Goal: Task Accomplishment & Management: Manage account settings

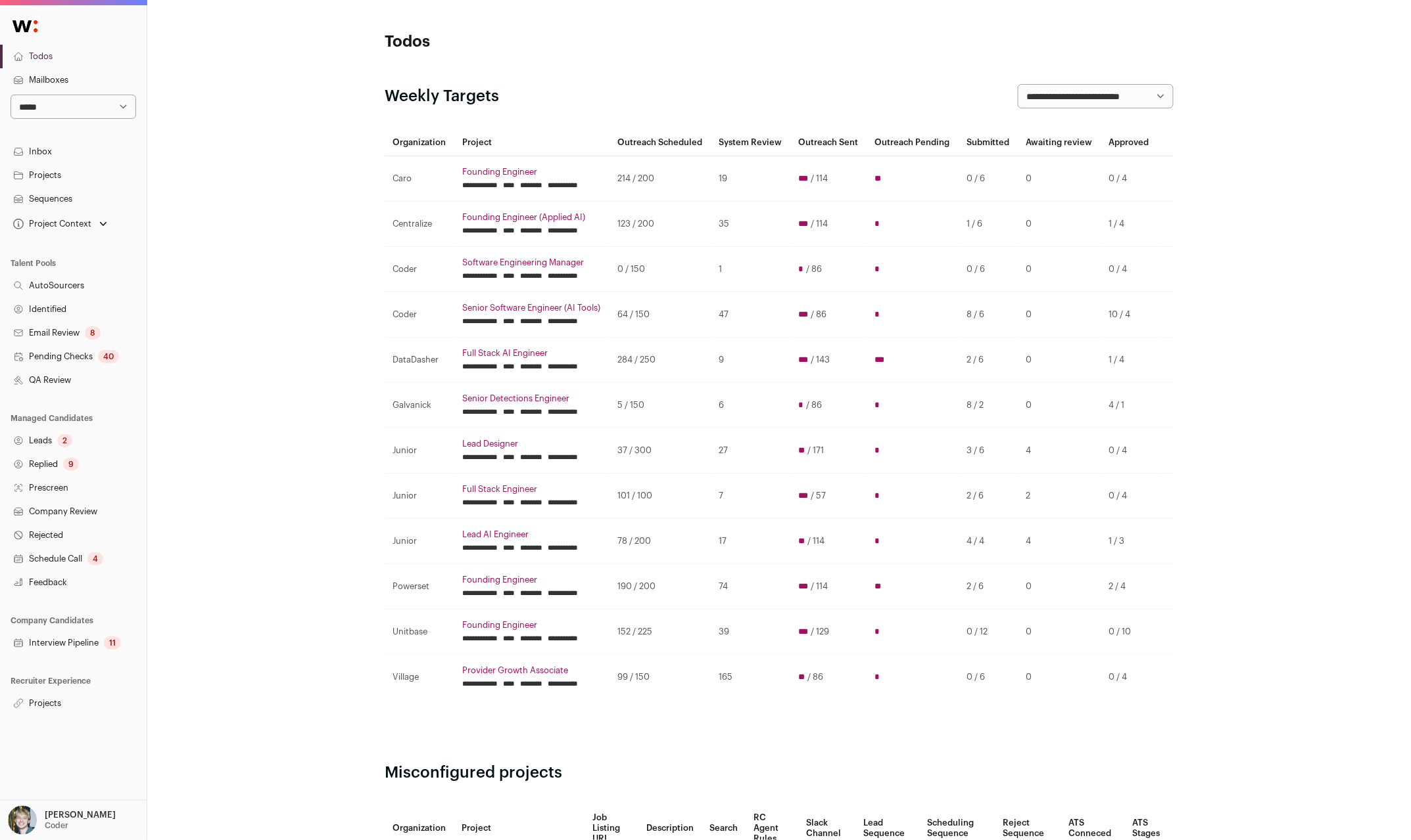
click at [116, 109] on select "**********" at bounding box center [73, 106] width 125 height 24
select select "***"
click at [10, 95] on select "**********" at bounding box center [73, 106] width 125 height 24
click at [52, 699] on link "Projects" at bounding box center [73, 704] width 146 height 23
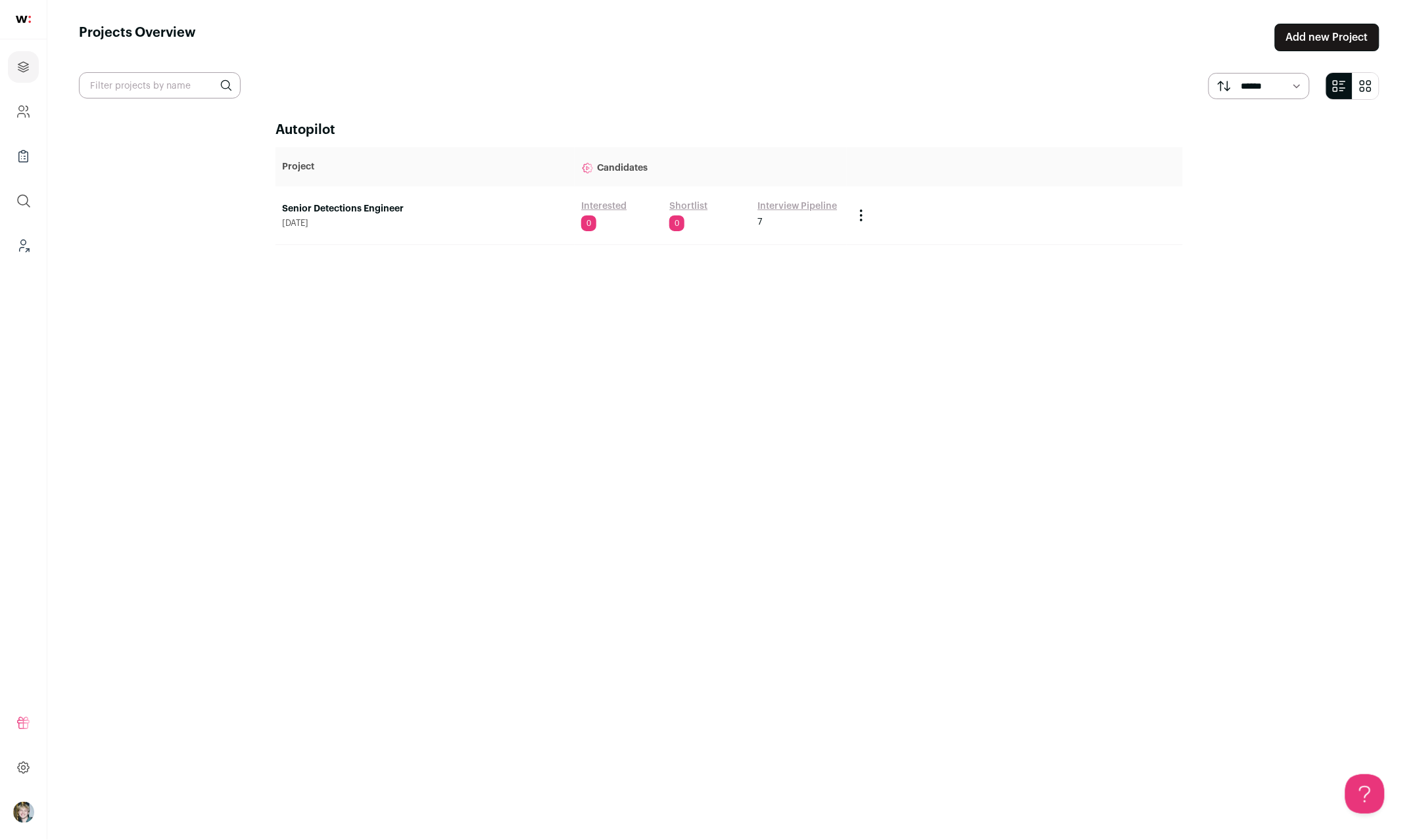
click at [311, 209] on link "Senior Detections Engineer" at bounding box center [424, 209] width 286 height 13
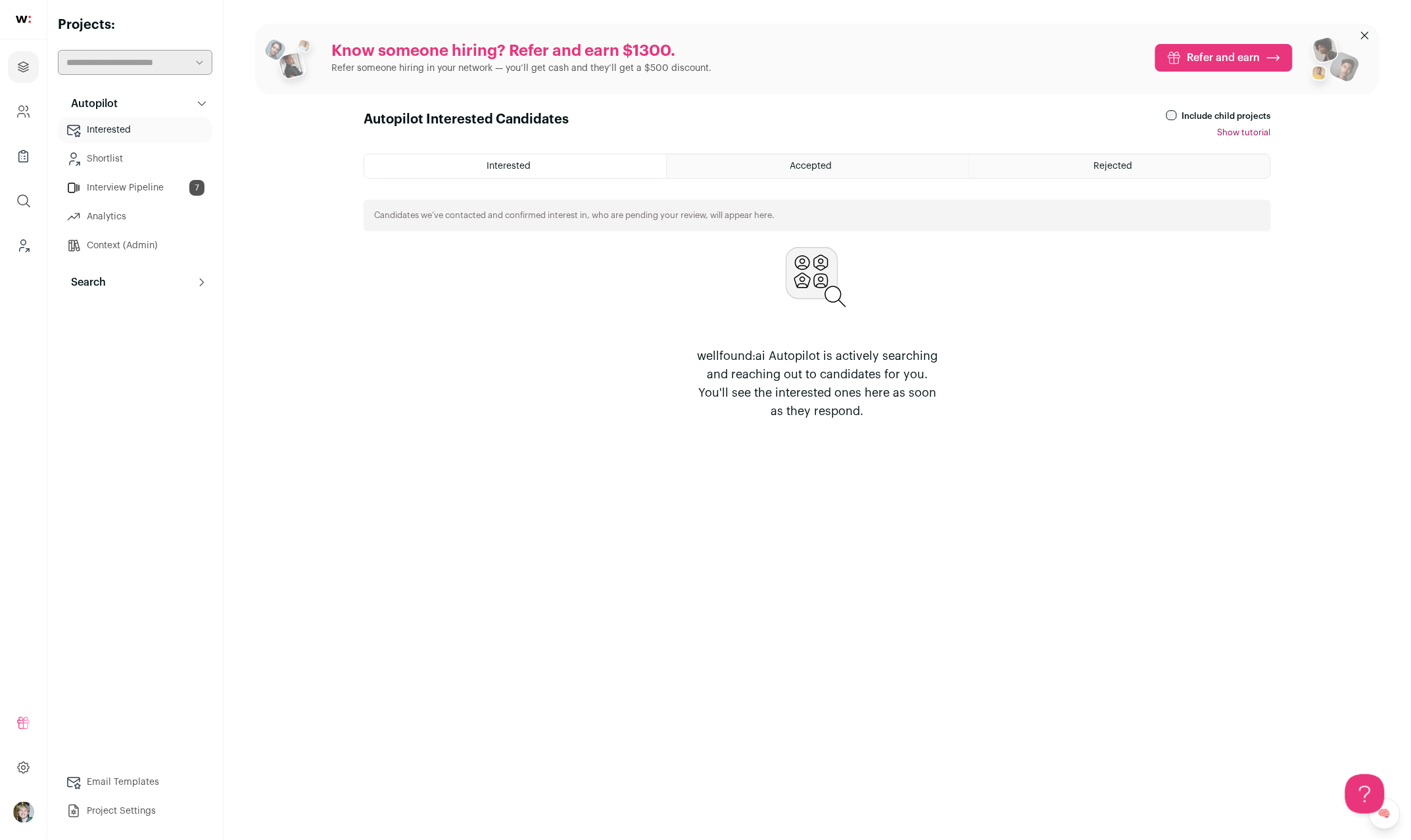
click at [134, 295] on div "Autopilot Autopilot Interested Shortlist Interview Pipeline 7 Analytics Context…" at bounding box center [135, 458] width 154 height 734
click at [154, 183] on link "Interview Pipeline 7" at bounding box center [135, 188] width 154 height 27
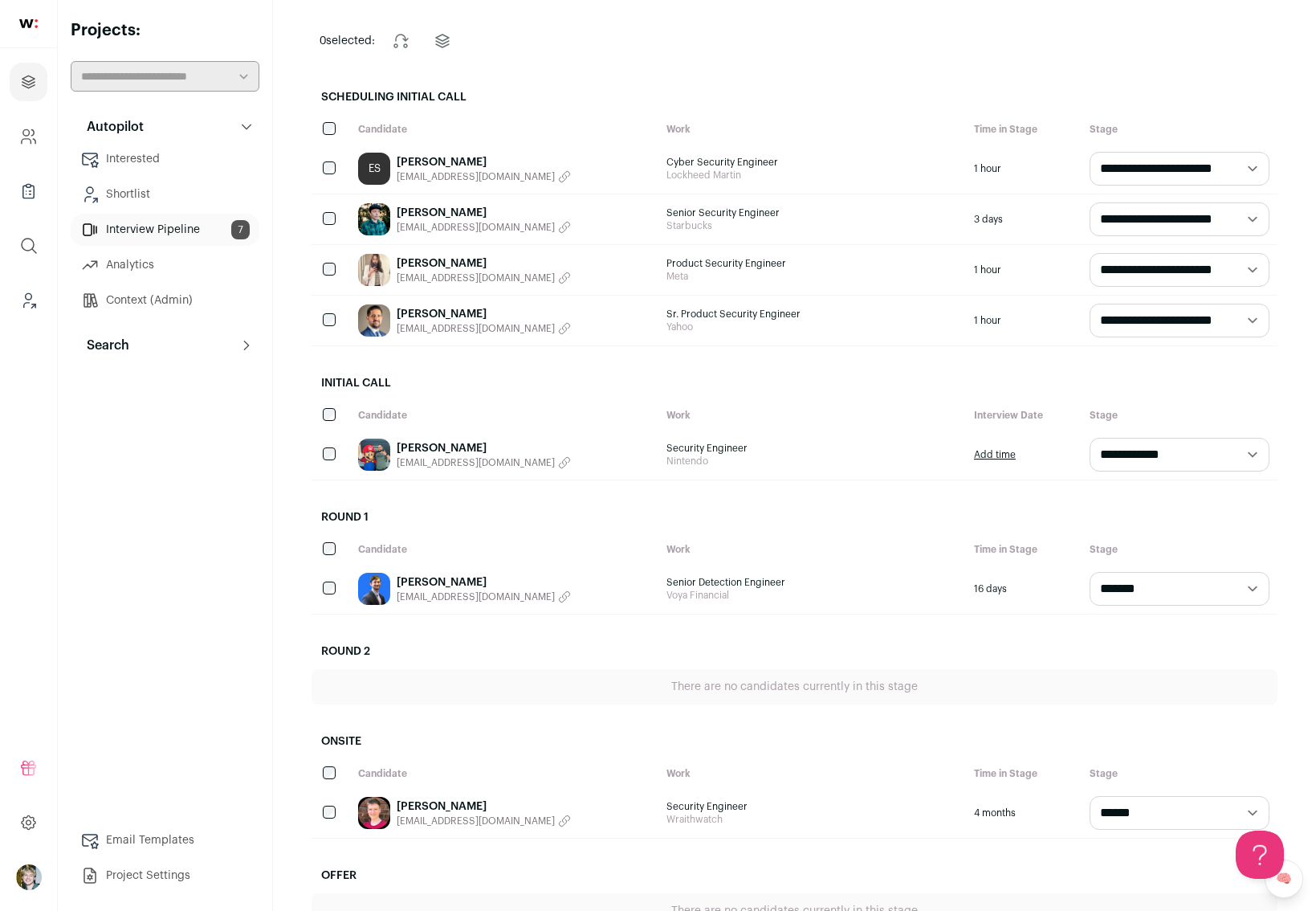
scroll to position [87, 0]
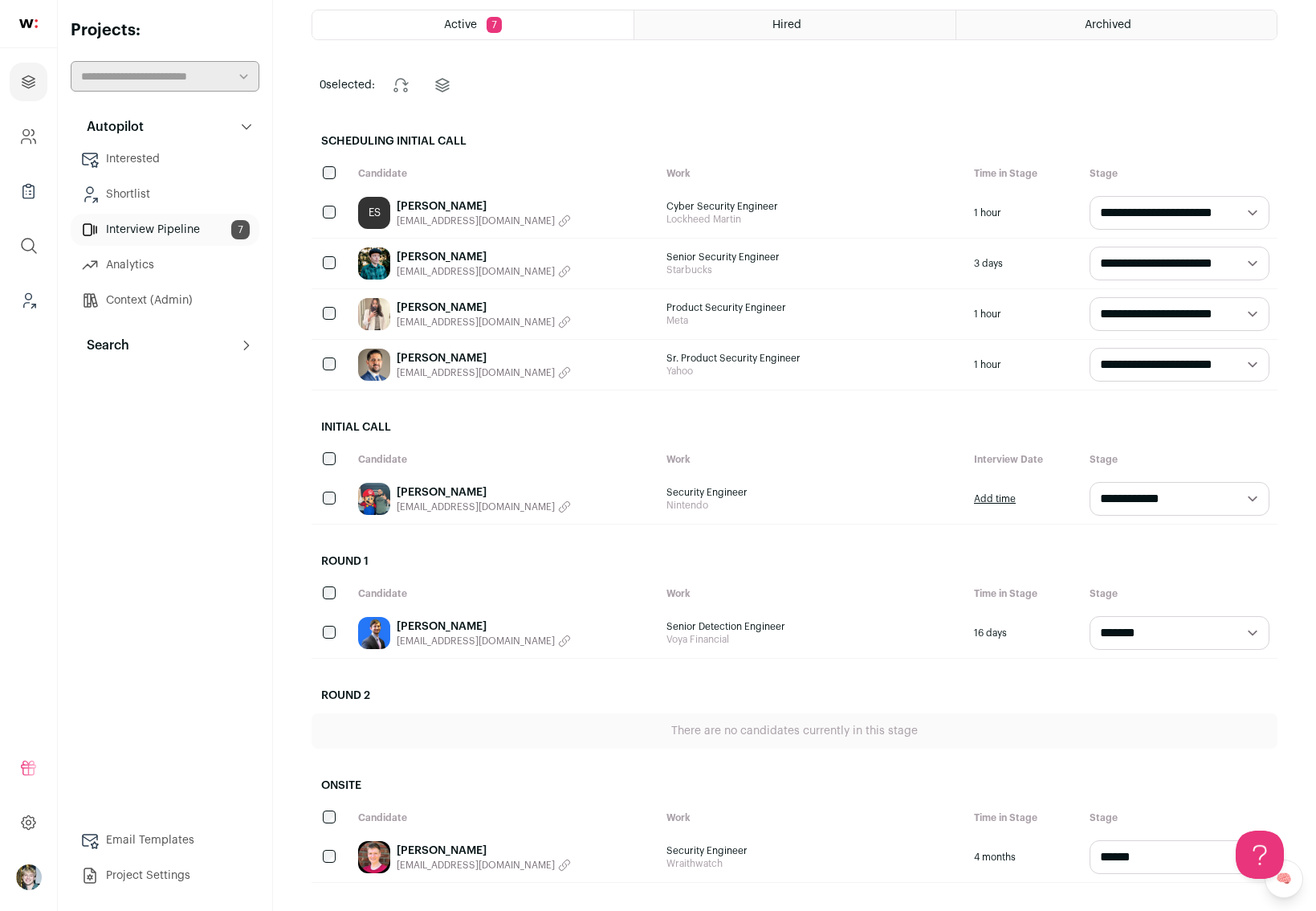
click at [435, 258] on link "[PERSON_NAME]" at bounding box center [484, 256] width 174 height 16
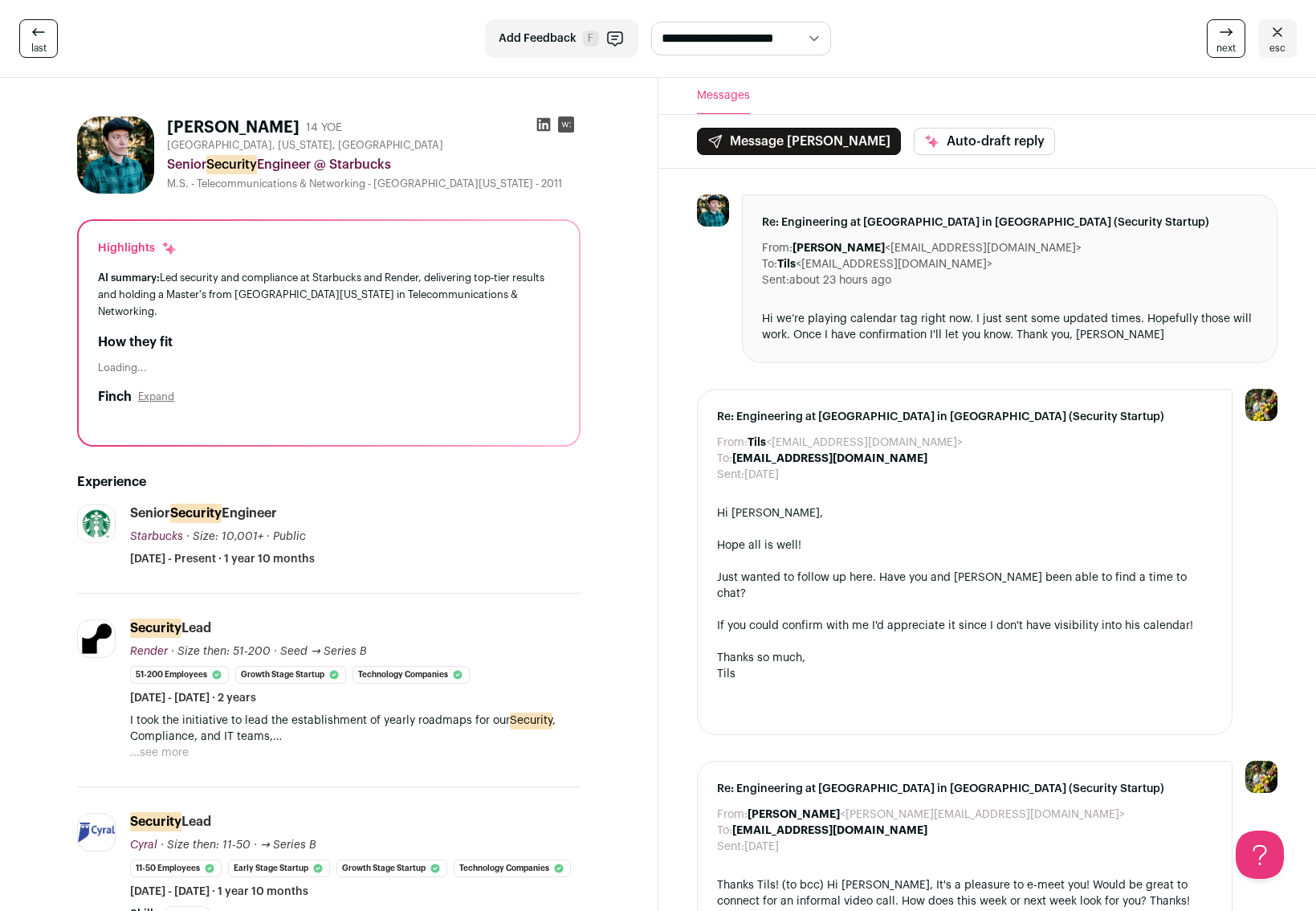
click at [1265, 34] on link "esc" at bounding box center [1277, 38] width 38 height 38
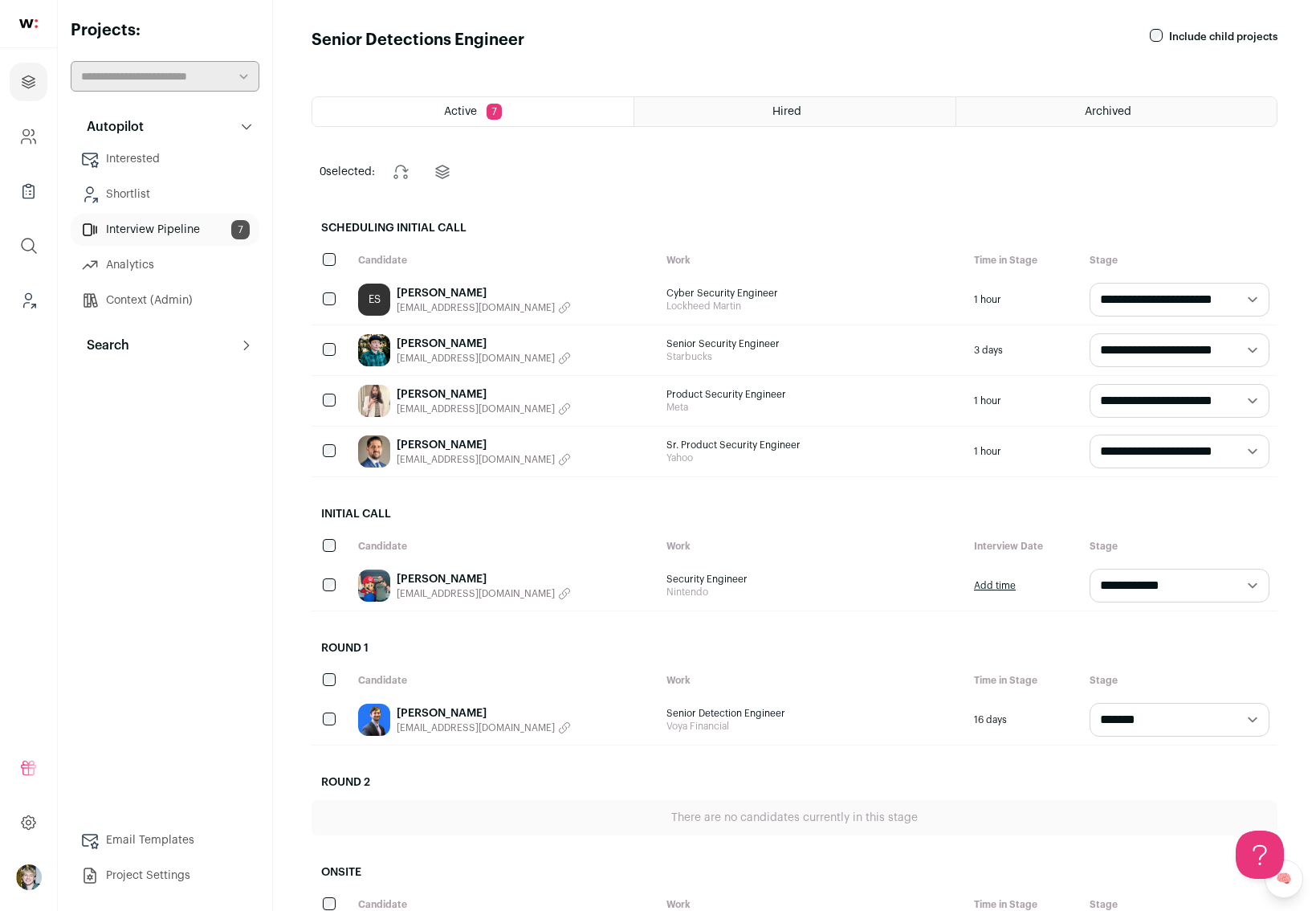
click at [408, 291] on link "[PERSON_NAME]" at bounding box center [484, 293] width 174 height 16
click at [449, 394] on link "[PERSON_NAME]" at bounding box center [484, 394] width 174 height 16
click at [449, 441] on html "Projects Company and ATS Settings Company Lists (Experimental) Global Search Le…" at bounding box center [658, 544] width 1316 height 1088
click at [451, 442] on link "[PERSON_NAME]" at bounding box center [484, 445] width 174 height 16
click at [418, 581] on link "[PERSON_NAME]" at bounding box center [484, 578] width 174 height 16
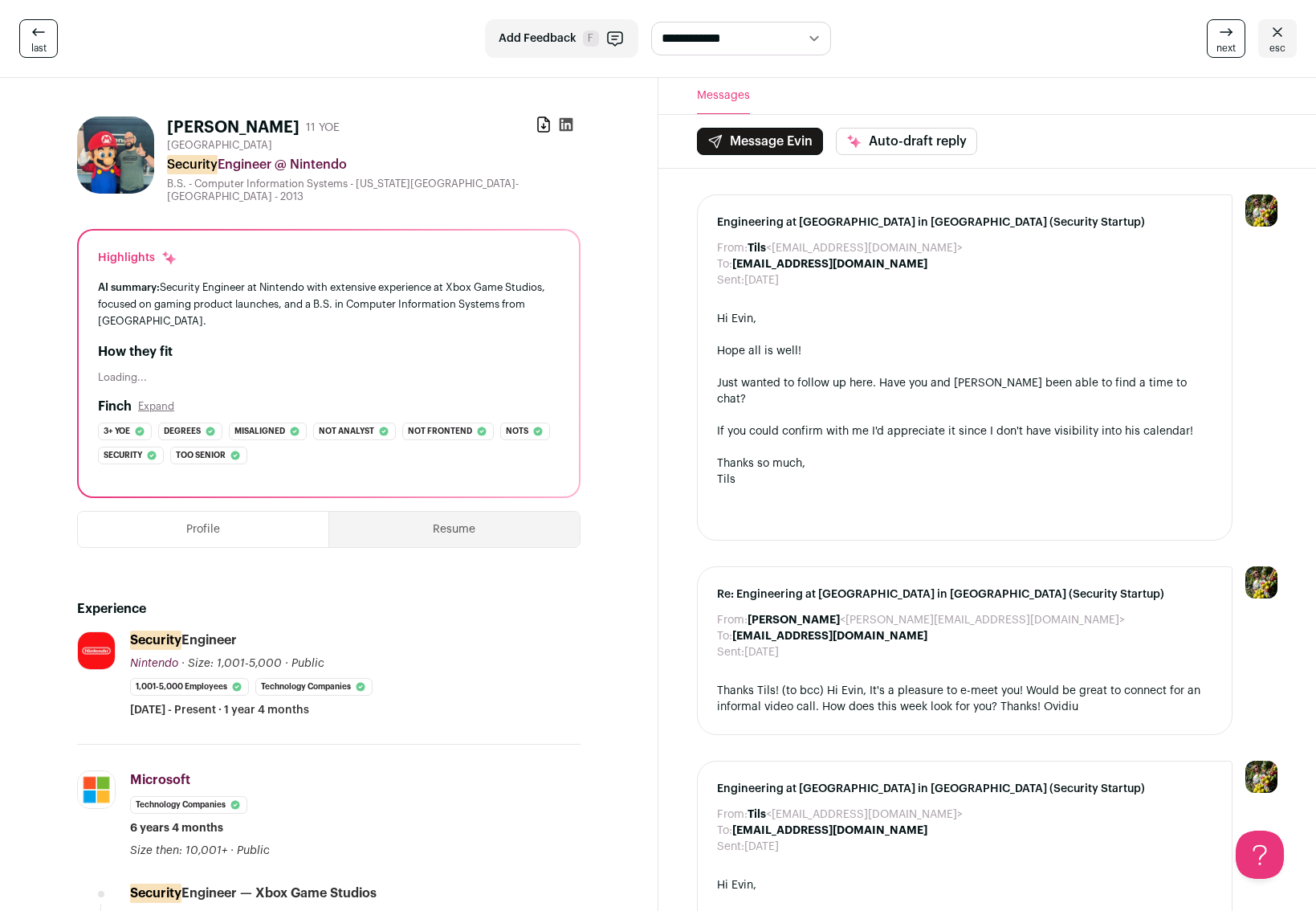
click at [1267, 37] on link "esc" at bounding box center [1277, 38] width 38 height 38
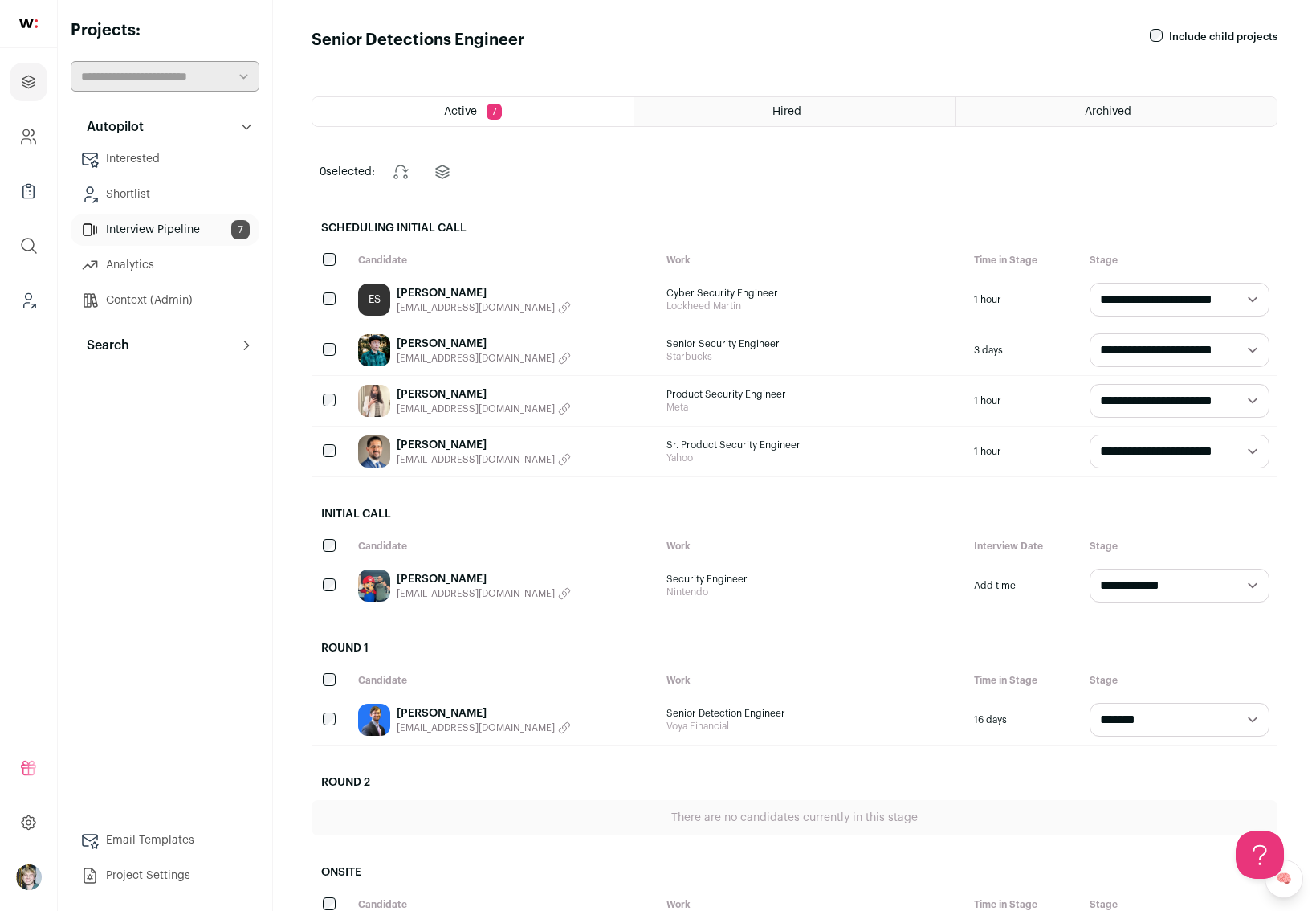
click at [445, 710] on link "[PERSON_NAME]" at bounding box center [484, 713] width 174 height 16
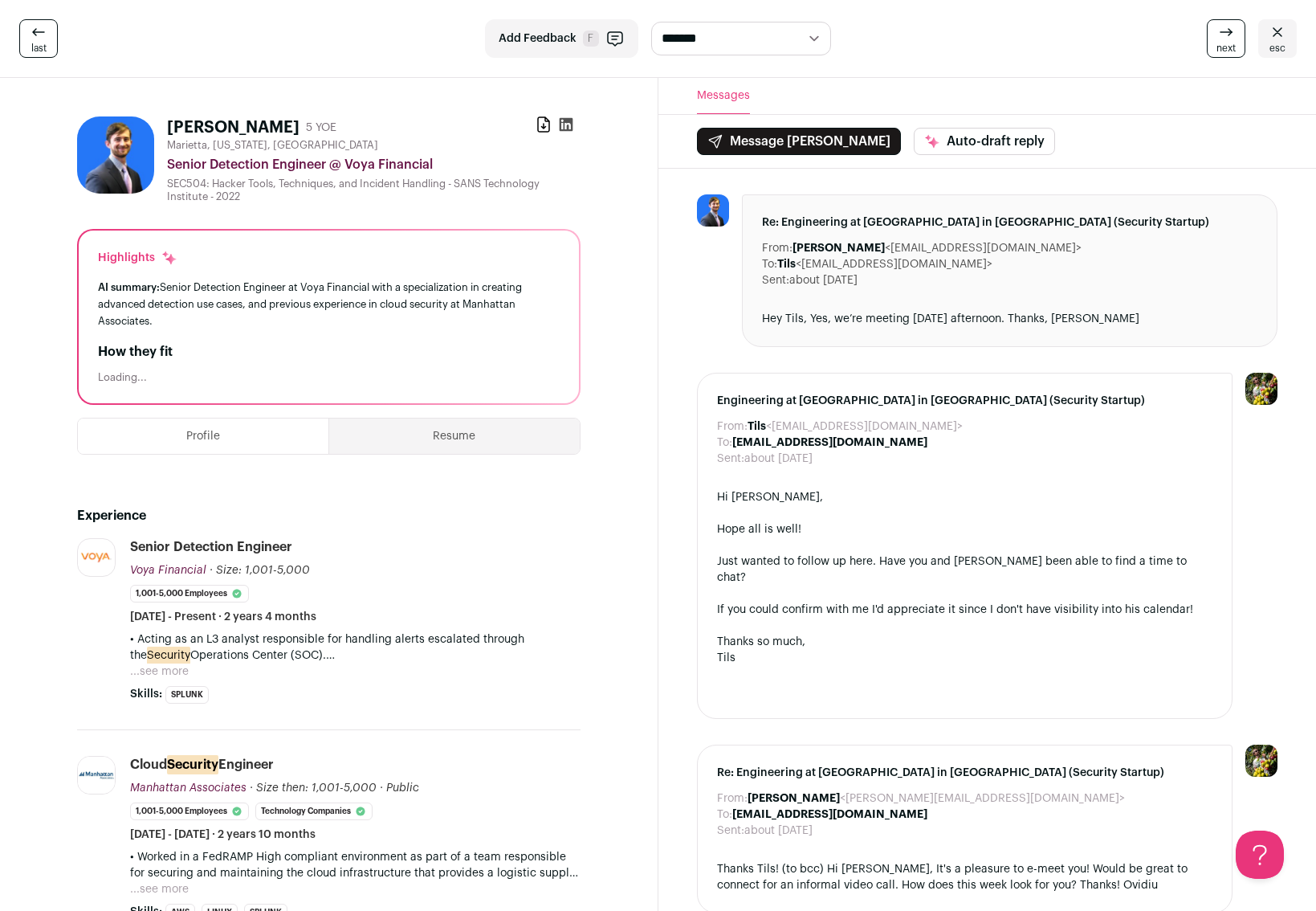
click at [1281, 30] on icon at bounding box center [1277, 33] width 19 height 19
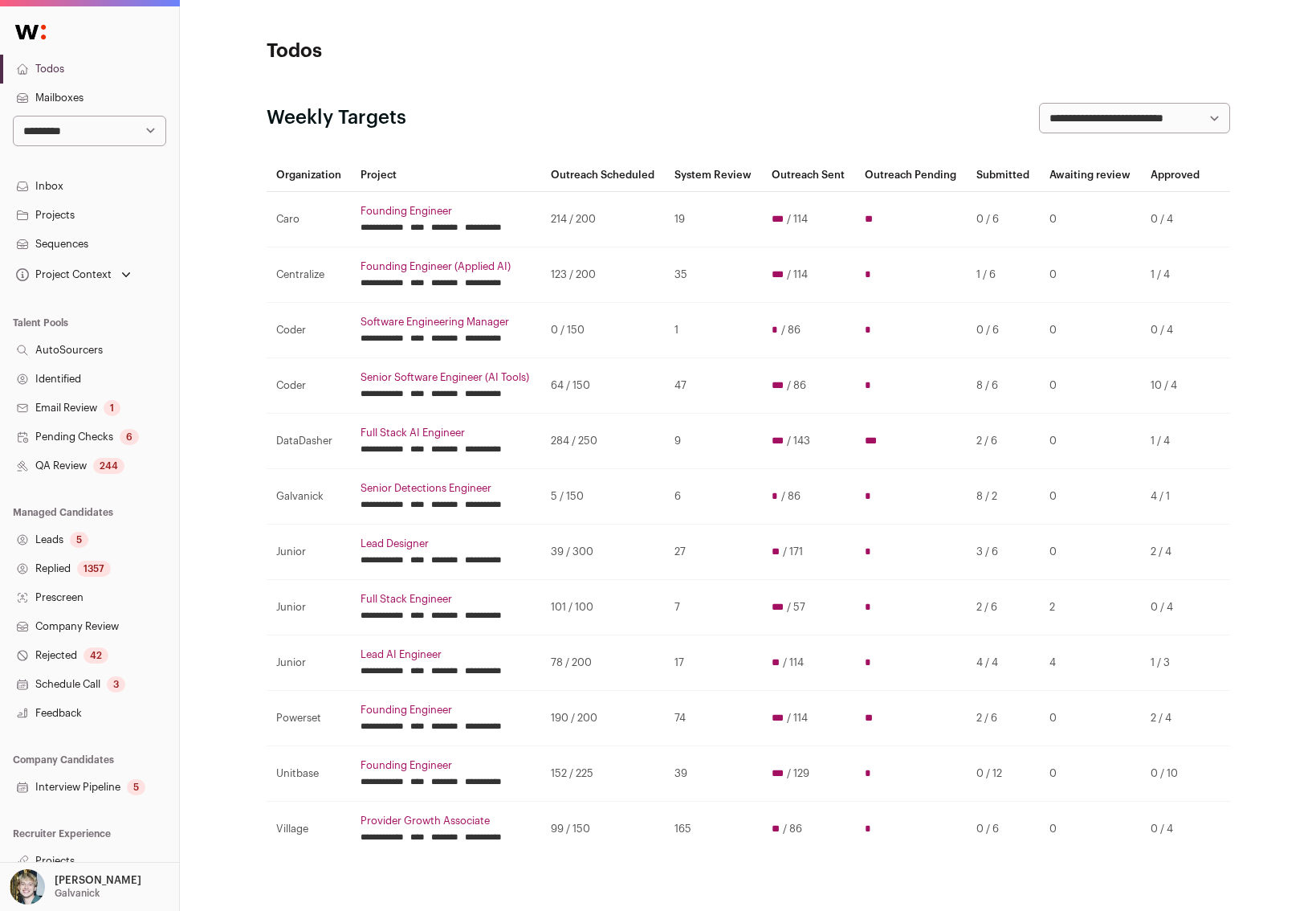
click at [85, 242] on link "Sequences" at bounding box center [89, 244] width 179 height 29
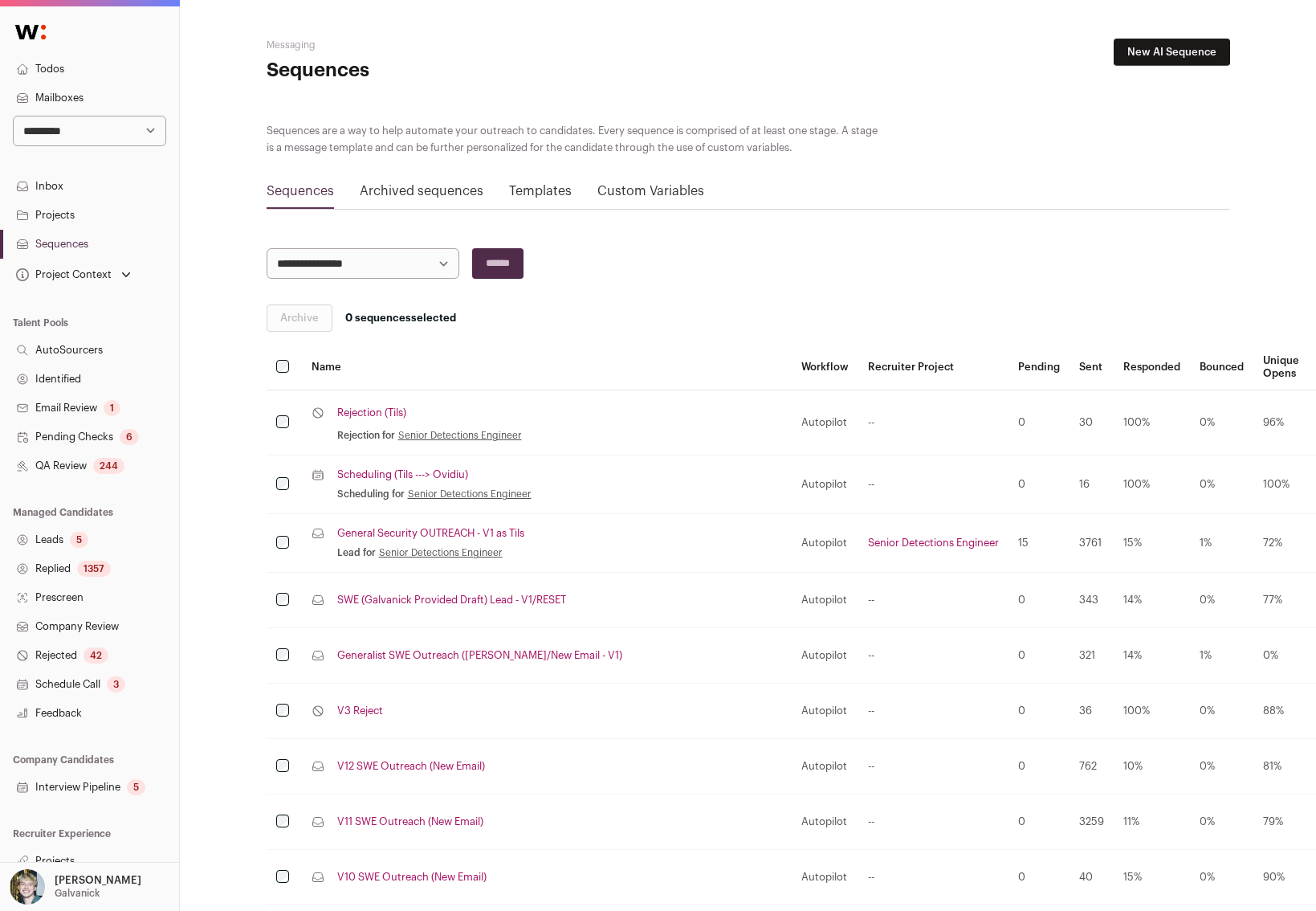
click at [419, 476] on link "Scheduling (Tils ---> Ovidiu)" at bounding box center [402, 474] width 131 height 12
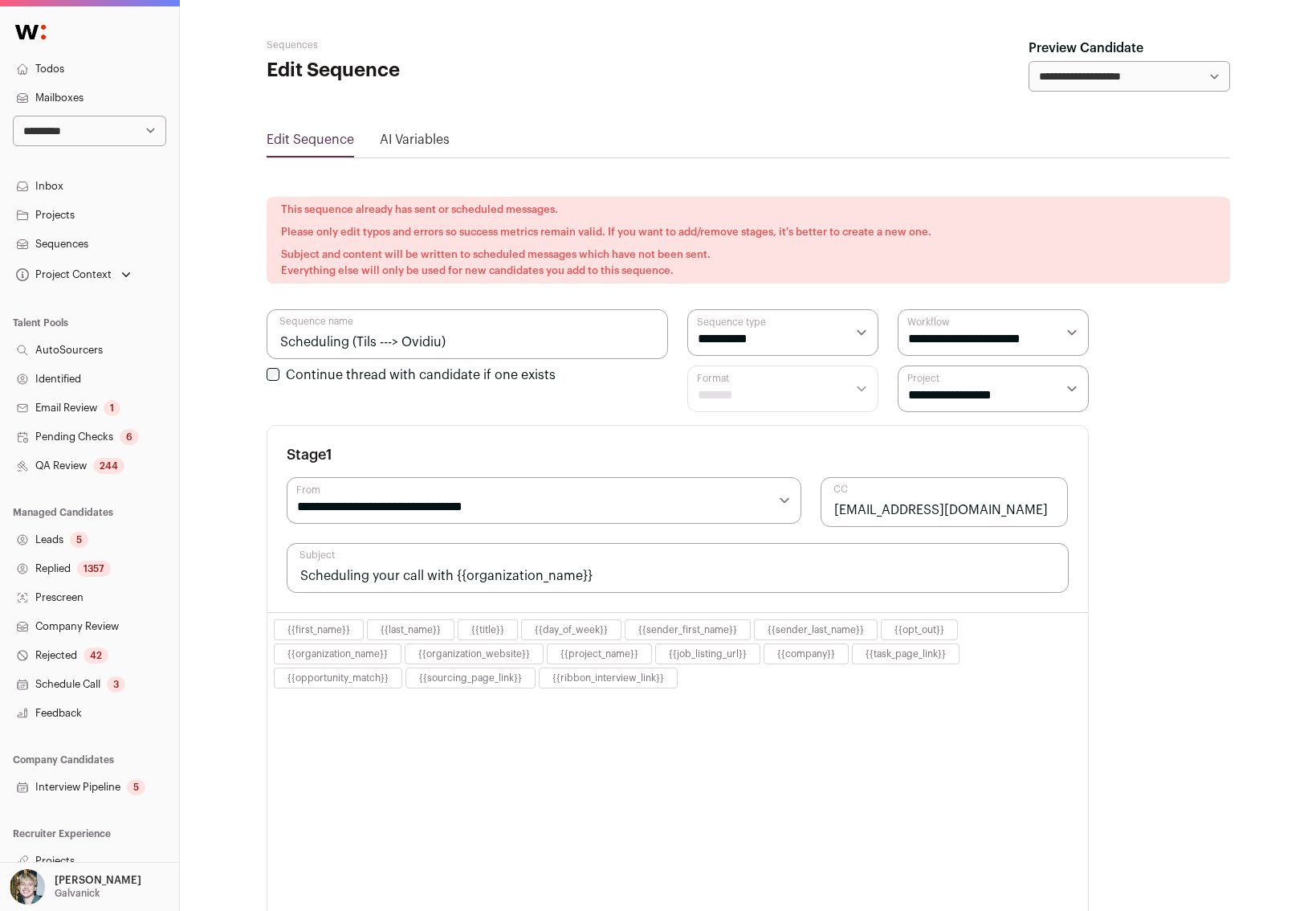
select select "****"
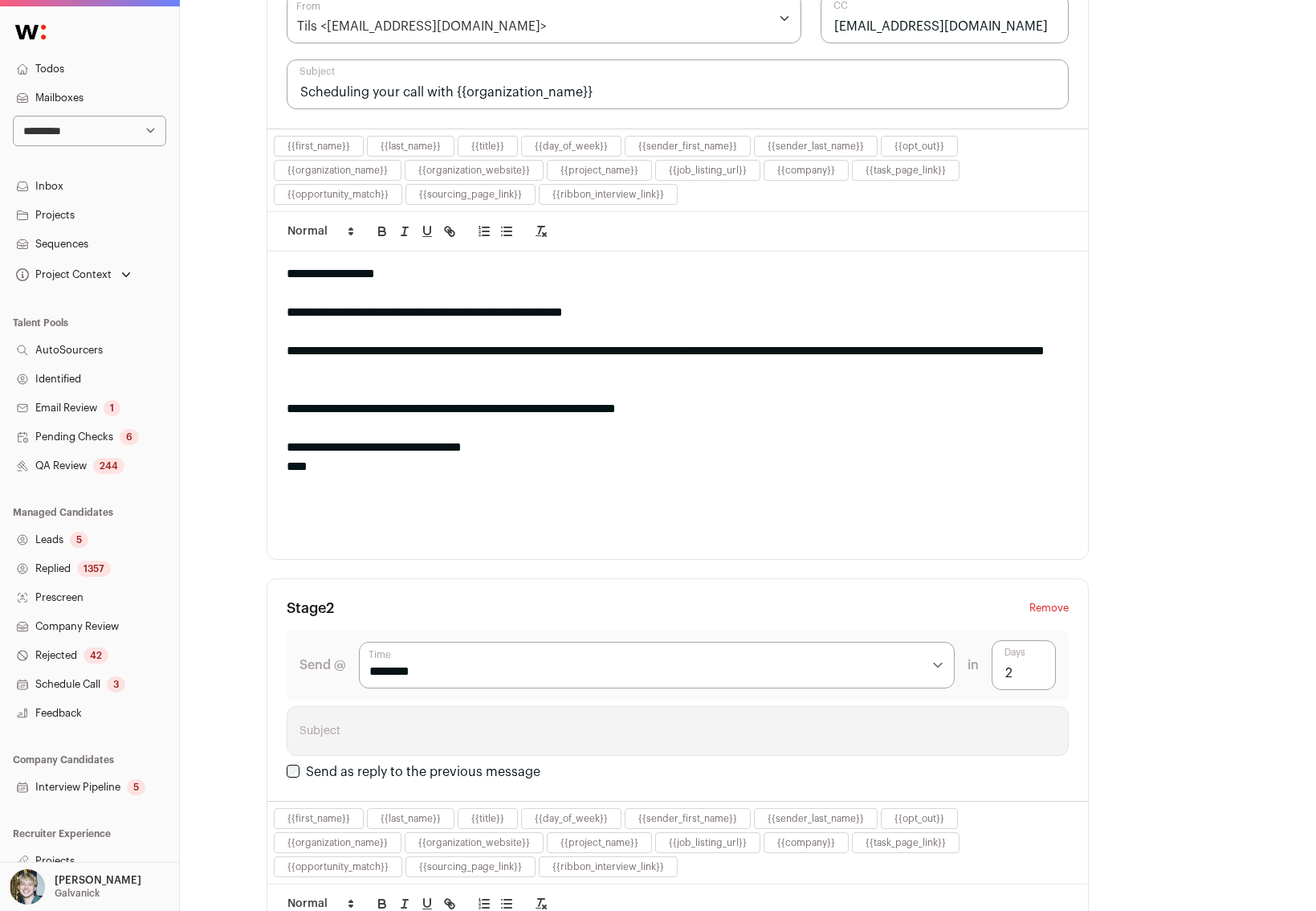
scroll to position [27, 0]
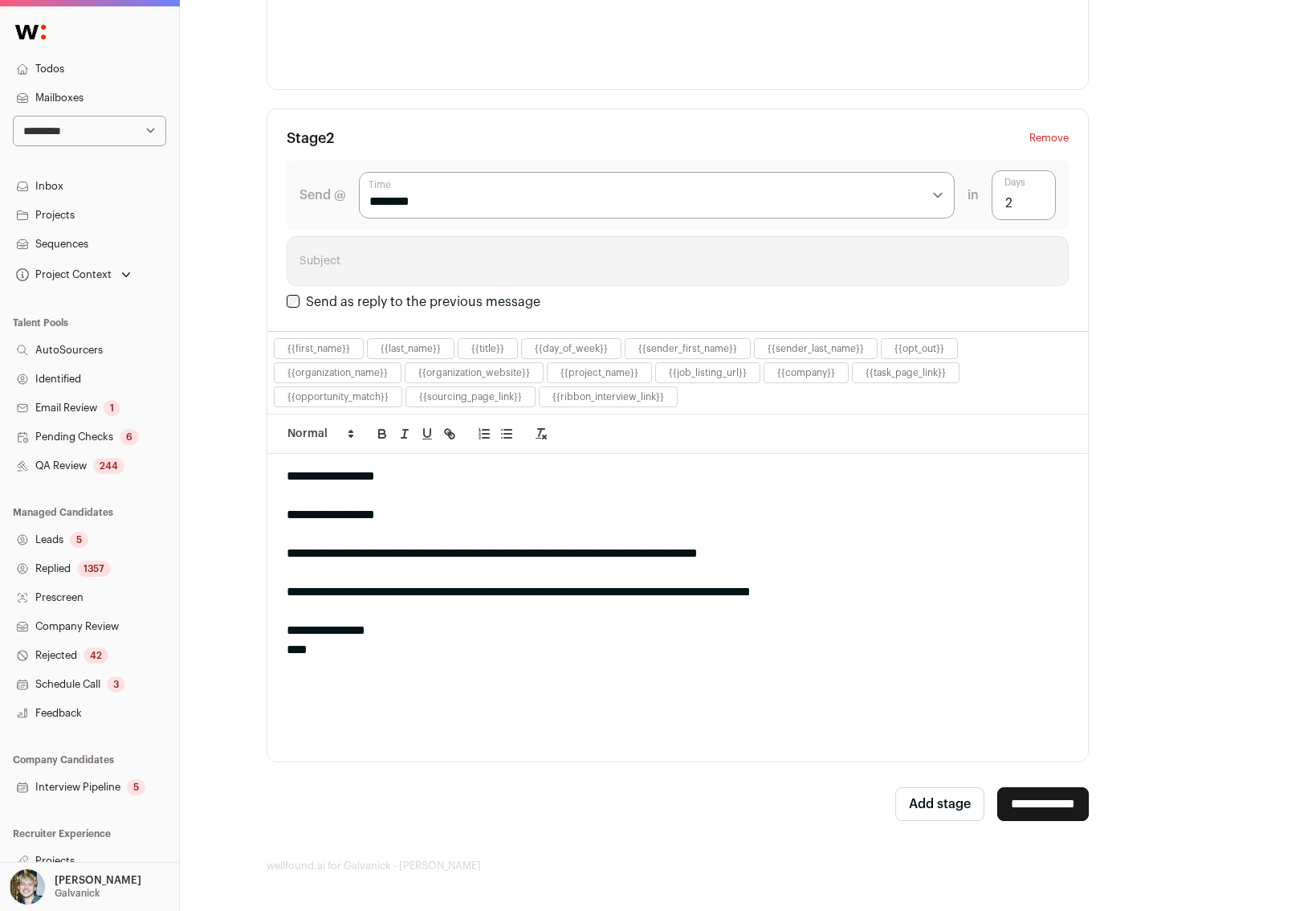
click at [1051, 141] on button "Remove" at bounding box center [1048, 138] width 39 height 19
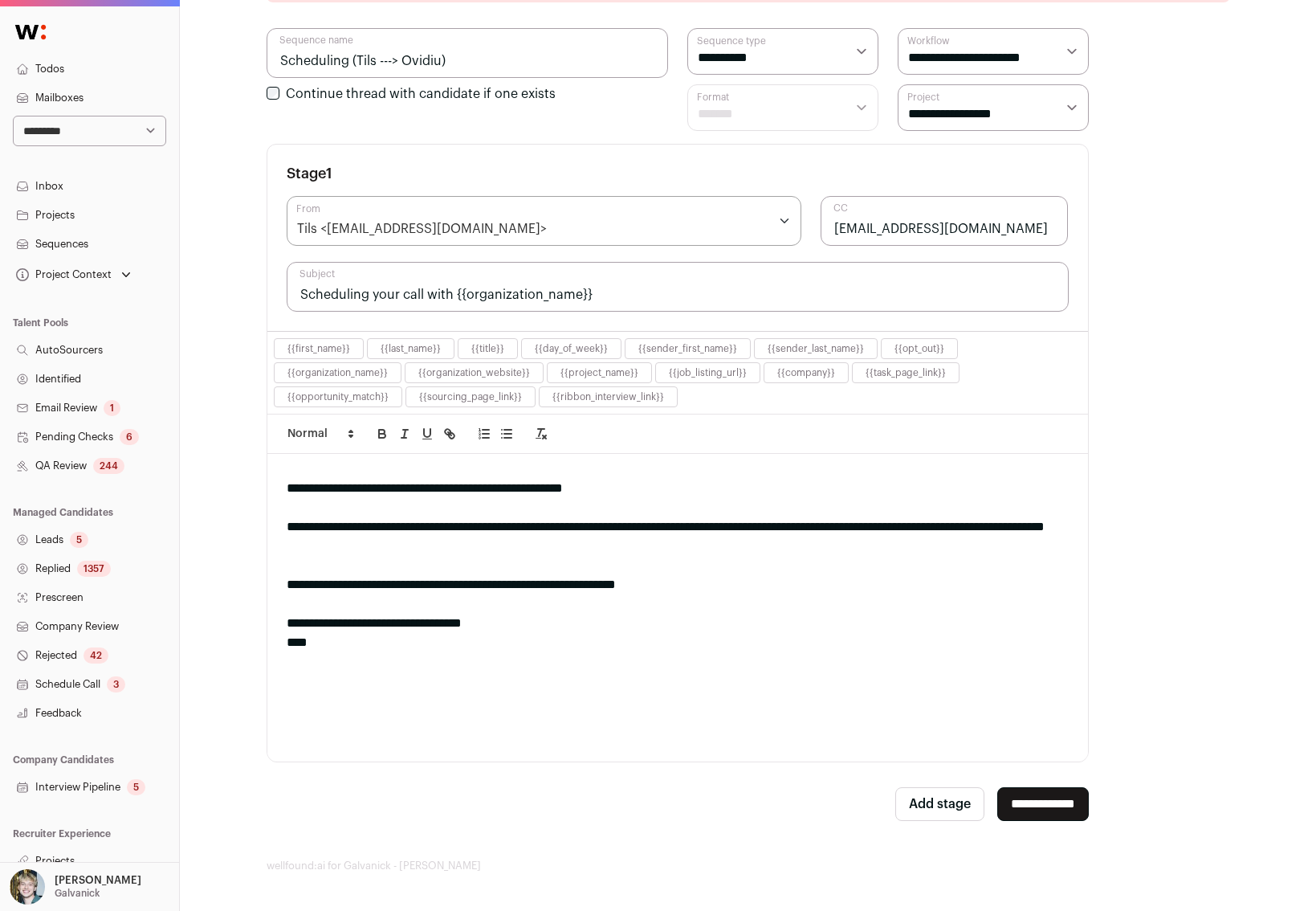
click at [1037, 802] on input "**********" at bounding box center [1043, 803] width 92 height 33
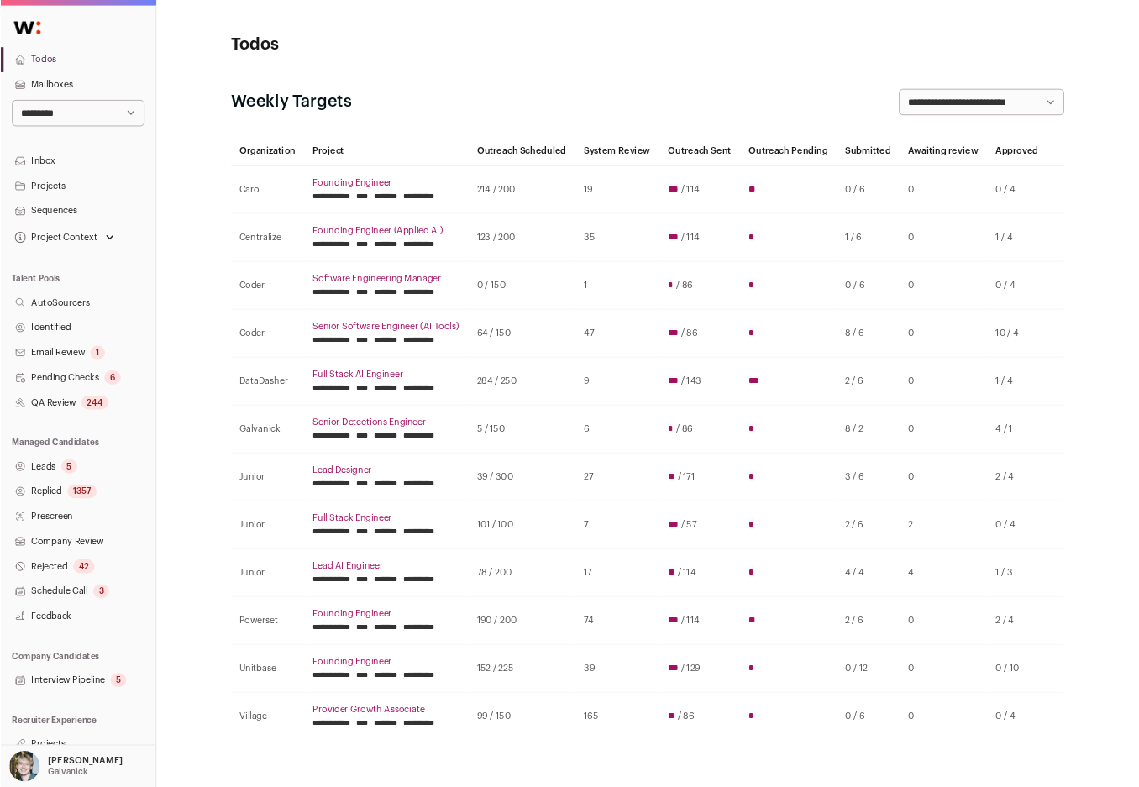
scroll to position [14, 0]
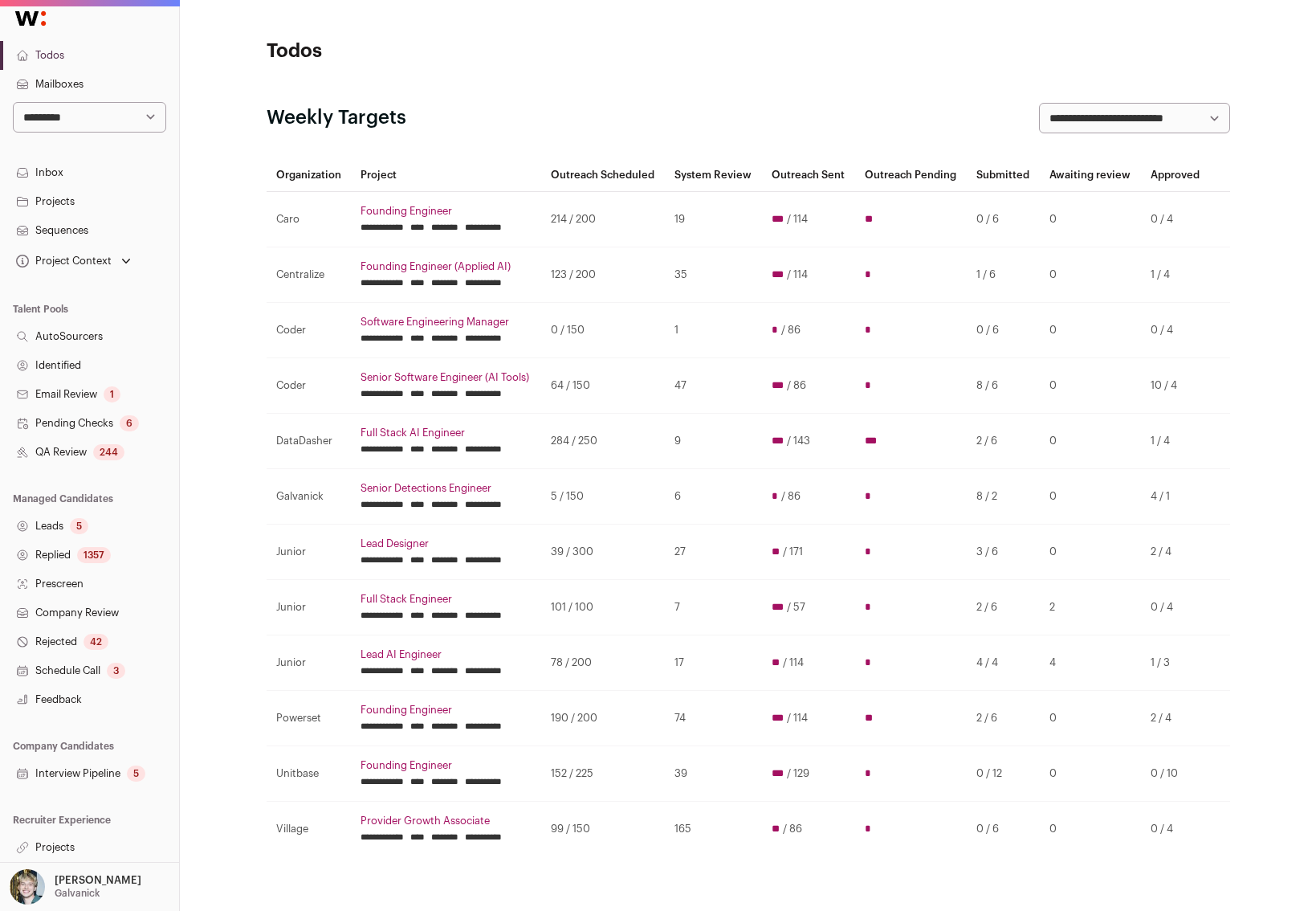
click at [59, 842] on link "Projects" at bounding box center [89, 847] width 179 height 29
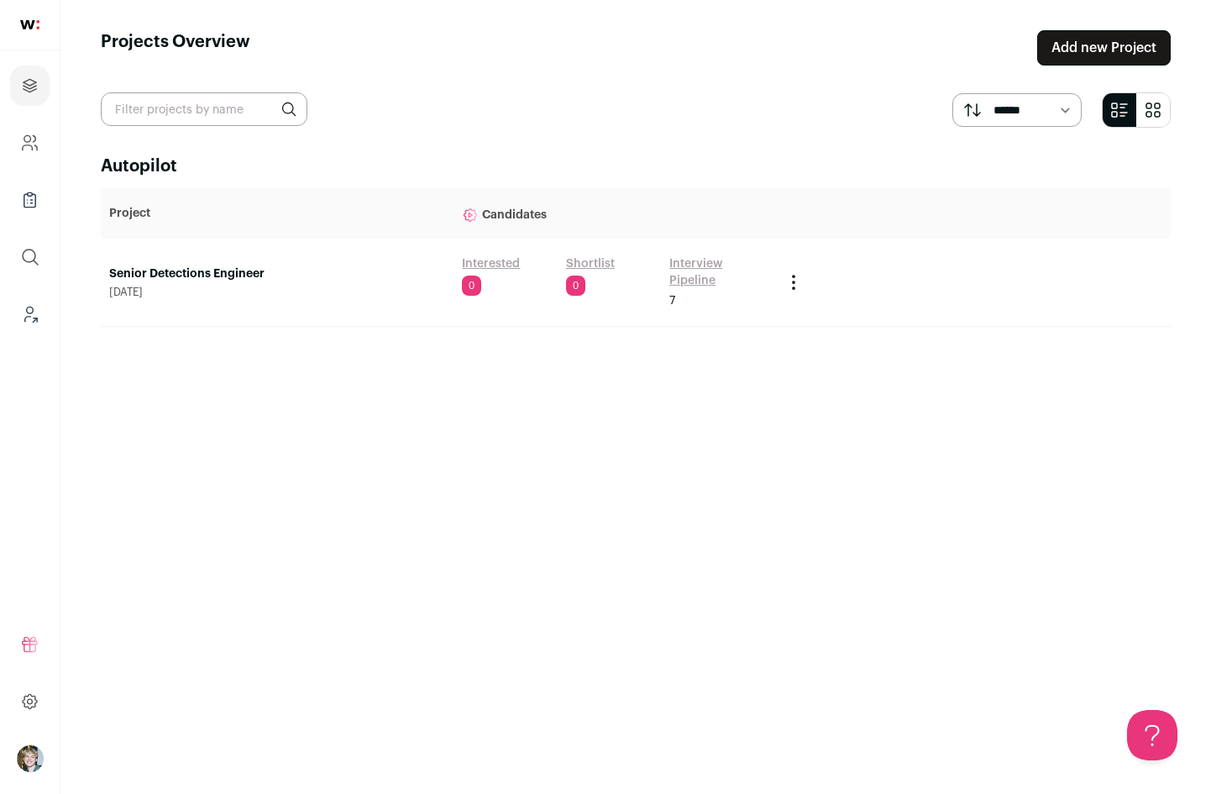
drag, startPoint x: 188, startPoint y: 272, endPoint x: 357, endPoint y: 210, distance: 179.9
click at [188, 271] on link "Senior Detections Engineer" at bounding box center [277, 273] width 336 height 17
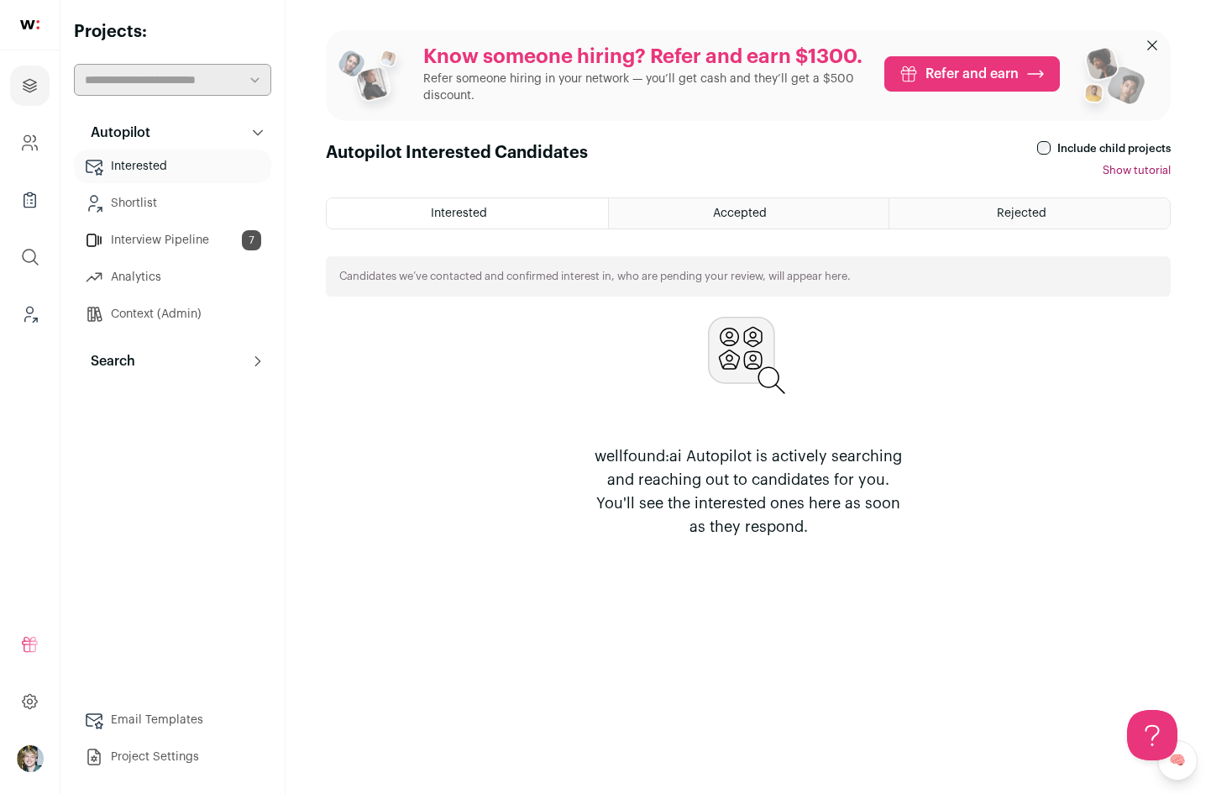
click at [139, 241] on link "Interview Pipeline 7" at bounding box center [172, 240] width 197 height 34
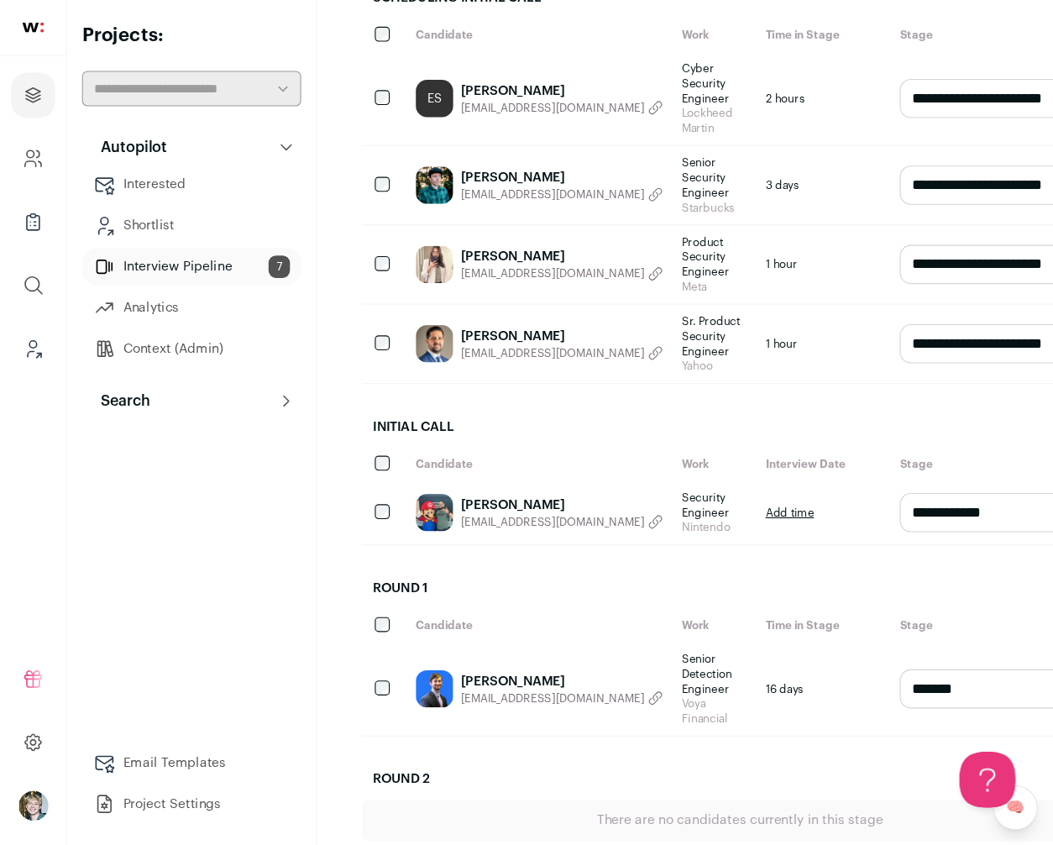
scroll to position [240, 0]
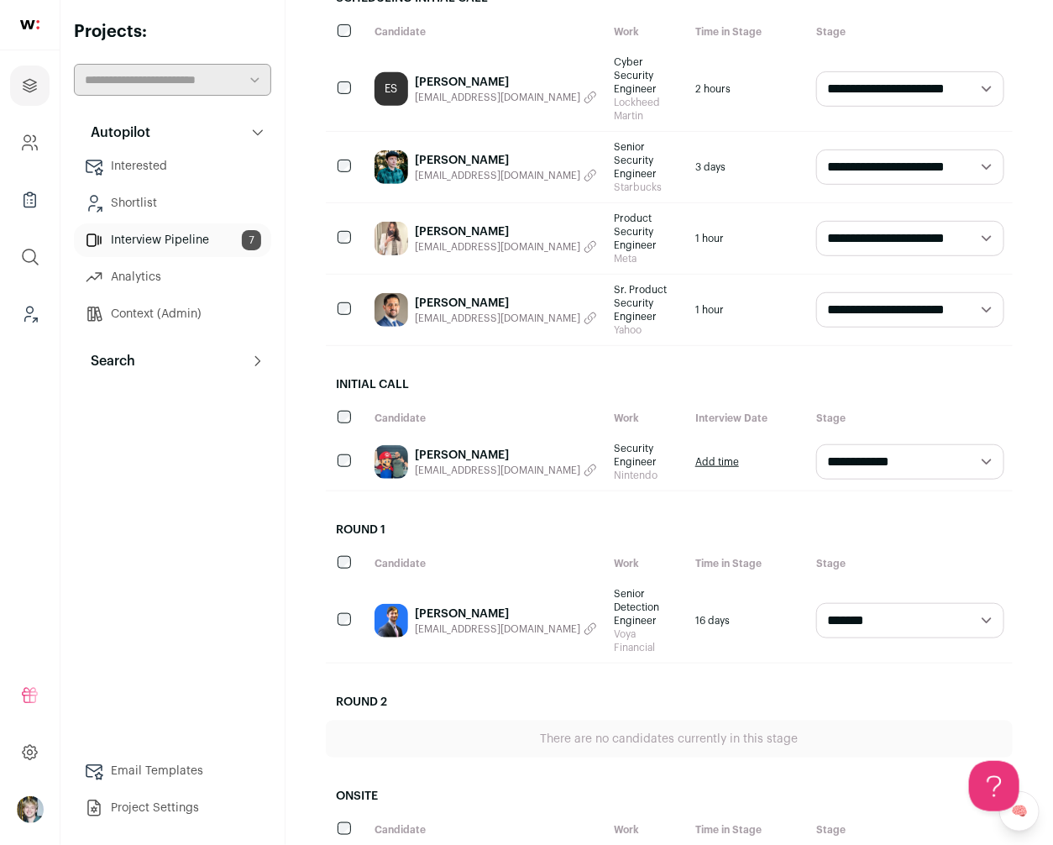
click at [437, 223] on link "[PERSON_NAME]" at bounding box center [506, 231] width 182 height 17
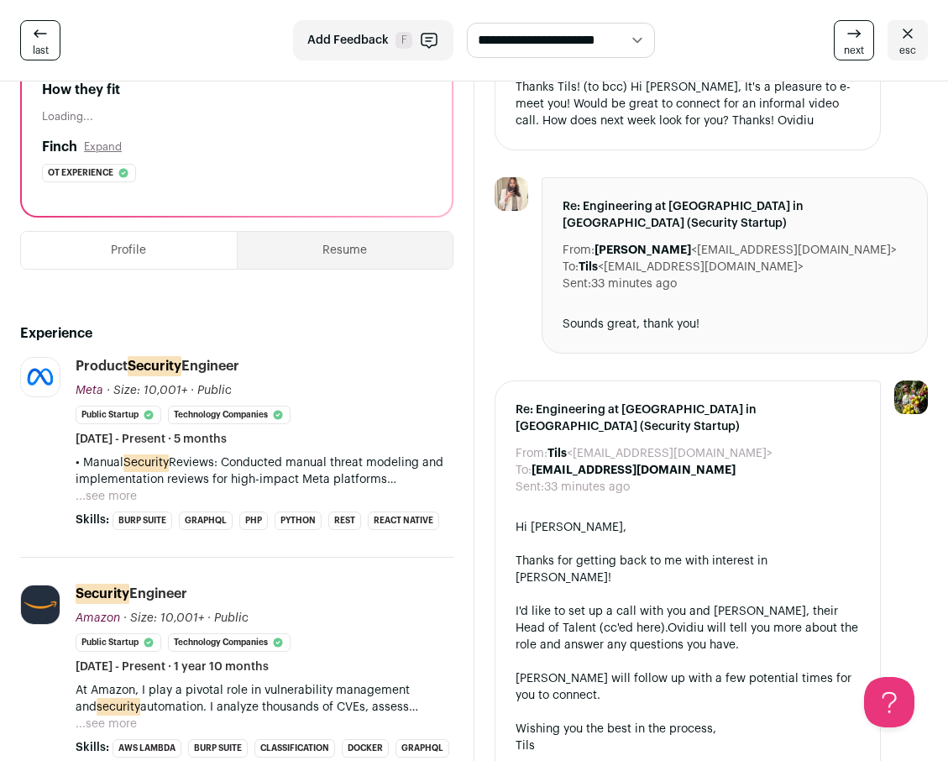
scroll to position [283, 0]
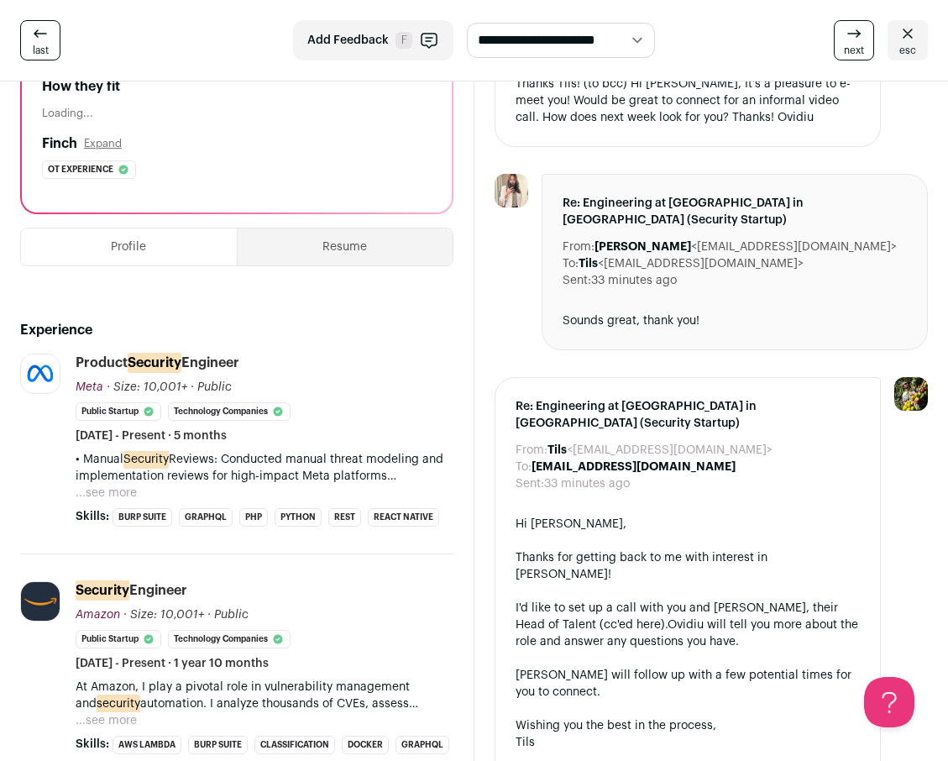
click at [104, 491] on button "...see more" at bounding box center [106, 493] width 61 height 17
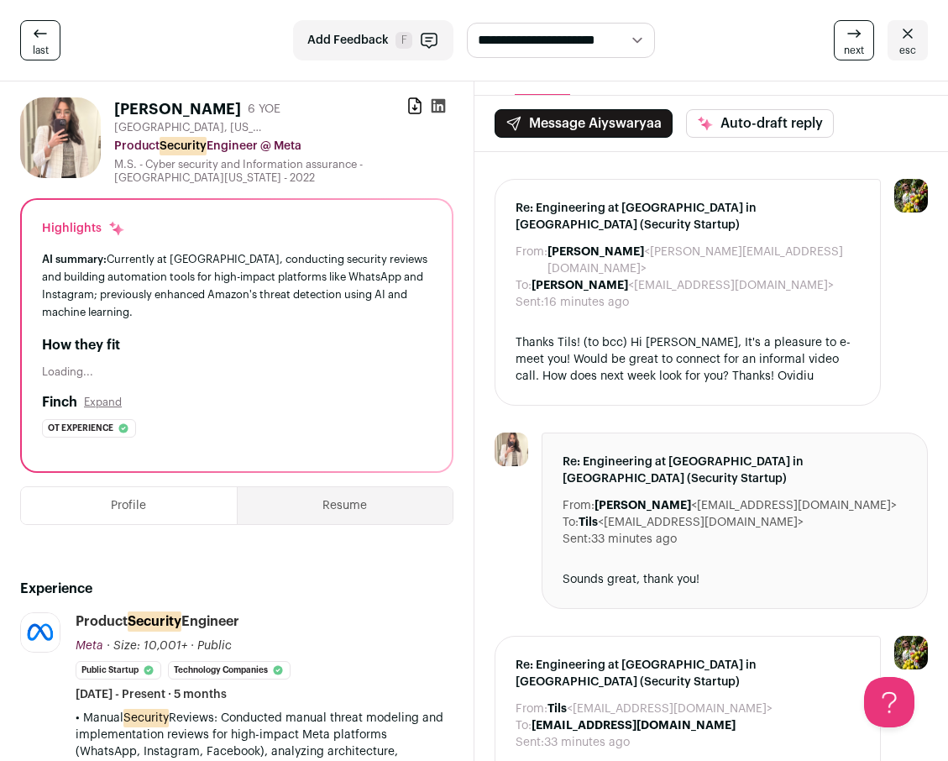
scroll to position [0, 0]
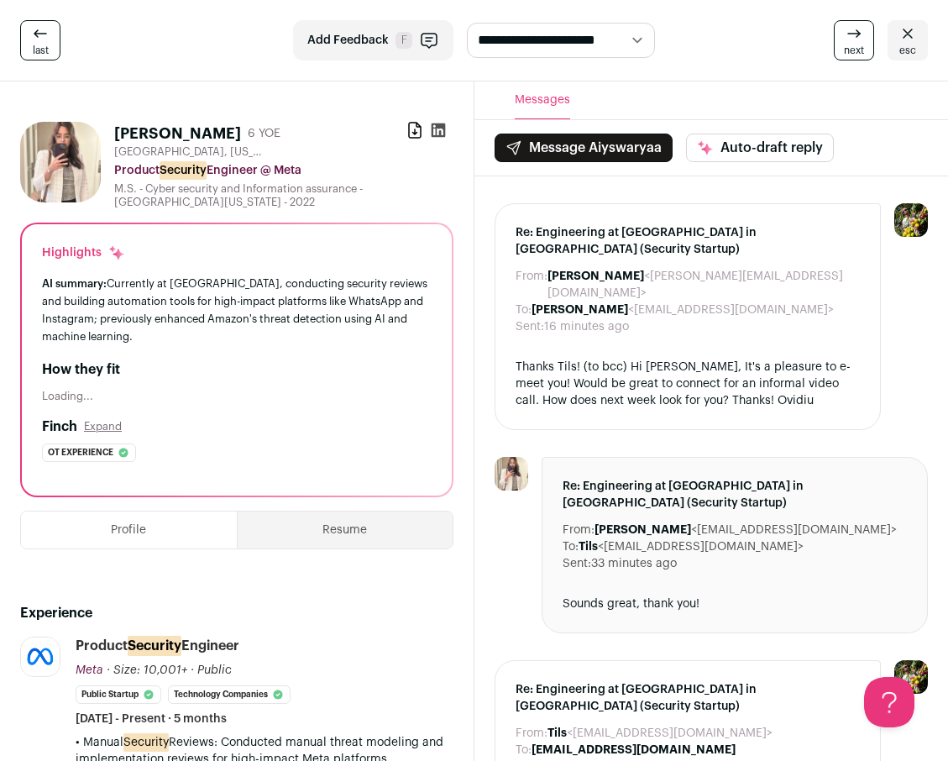
click at [900, 34] on icon at bounding box center [908, 34] width 20 height 20
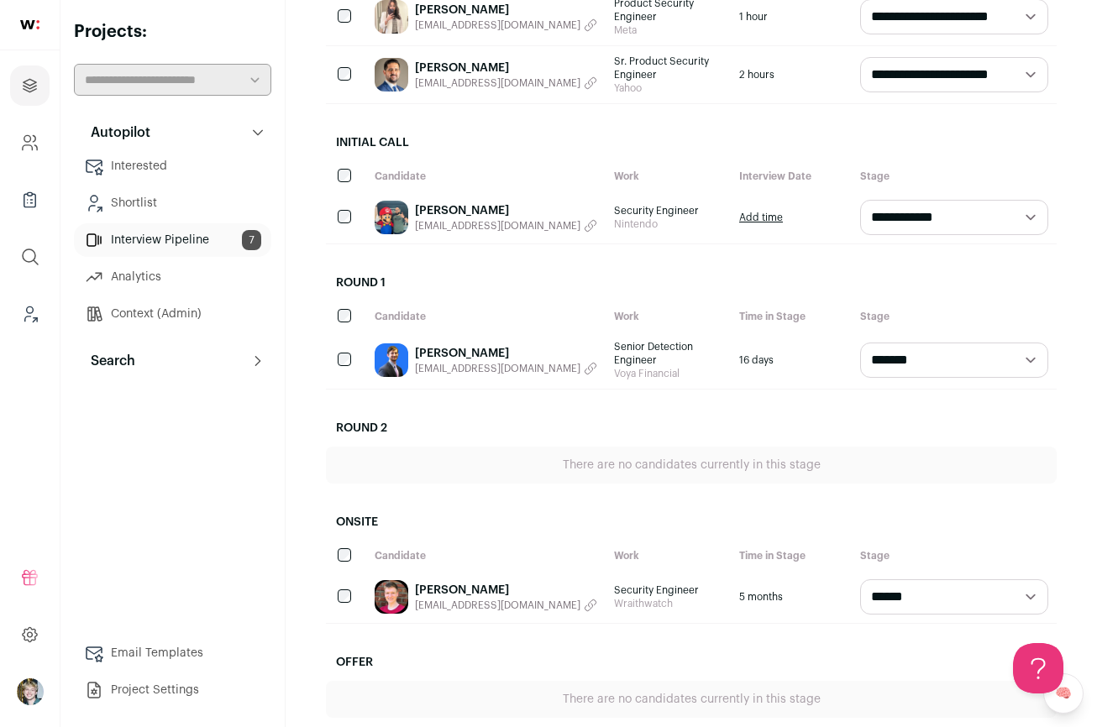
scroll to position [416, 0]
click at [416, 202] on link "[PERSON_NAME]" at bounding box center [506, 210] width 182 height 17
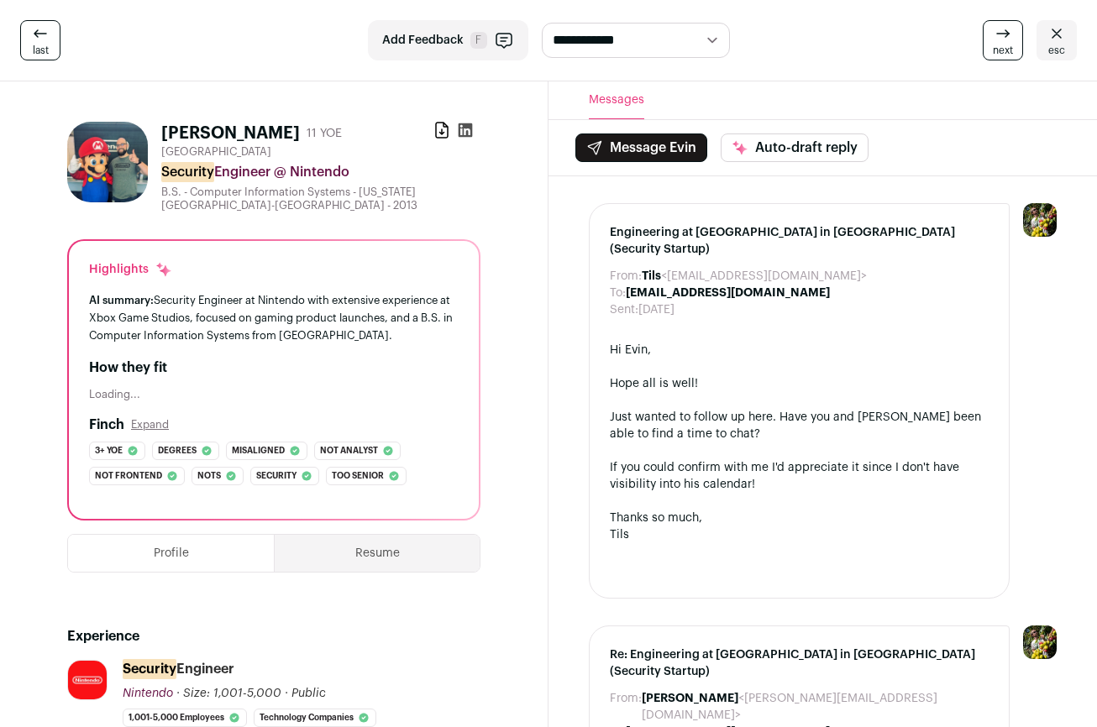
click at [426, 191] on div "B.S. - Computer Information Systems - [US_STATE][GEOGRAPHIC_DATA]-[GEOGRAPHIC_D…" at bounding box center [320, 199] width 319 height 27
click at [1035, 31] on div "next esc" at bounding box center [904, 40] width 348 height 40
click at [1066, 33] on icon at bounding box center [1057, 34] width 20 height 20
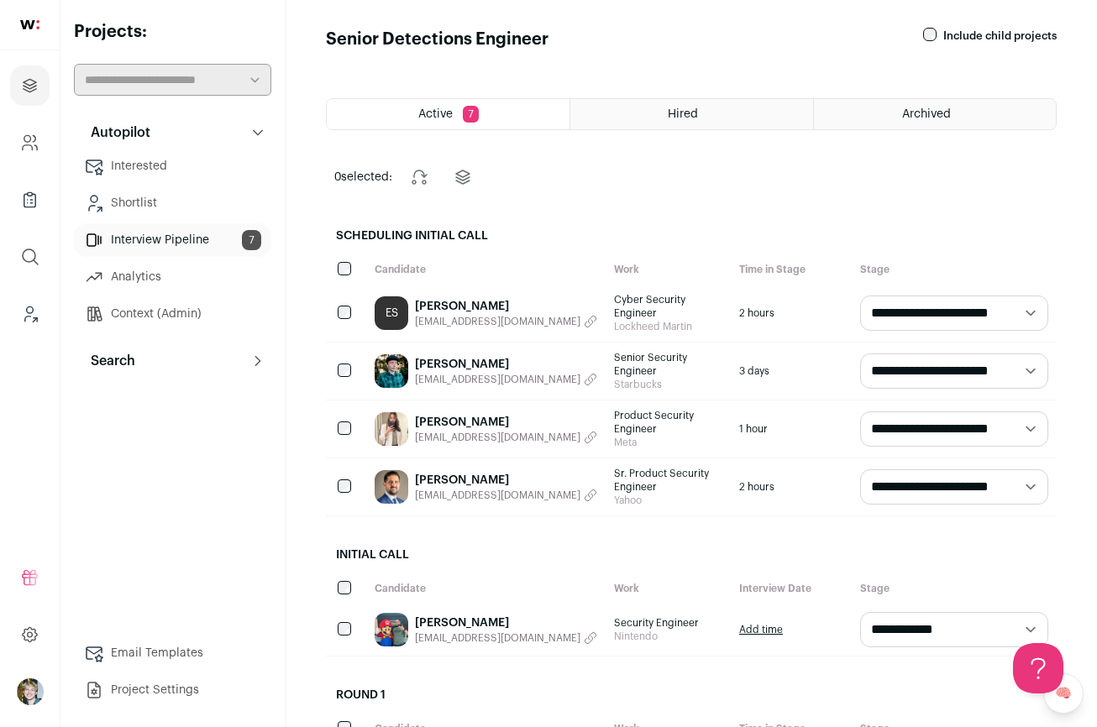
scroll to position [416, 0]
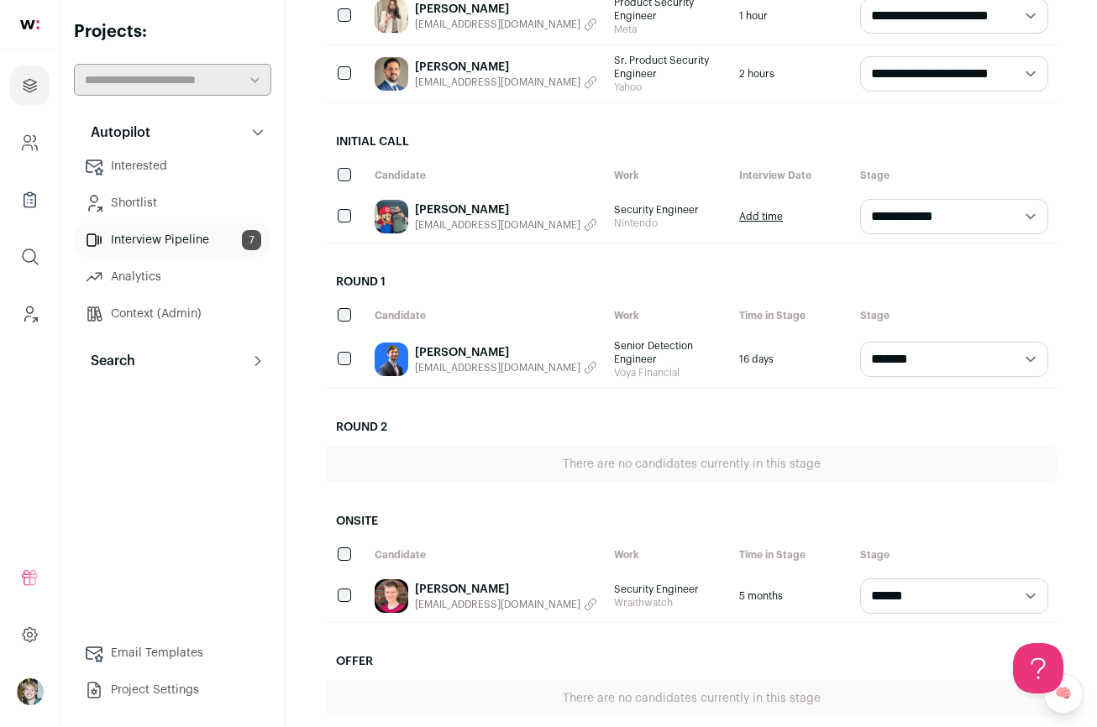
click at [479, 344] on link "[PERSON_NAME]" at bounding box center [506, 352] width 182 height 17
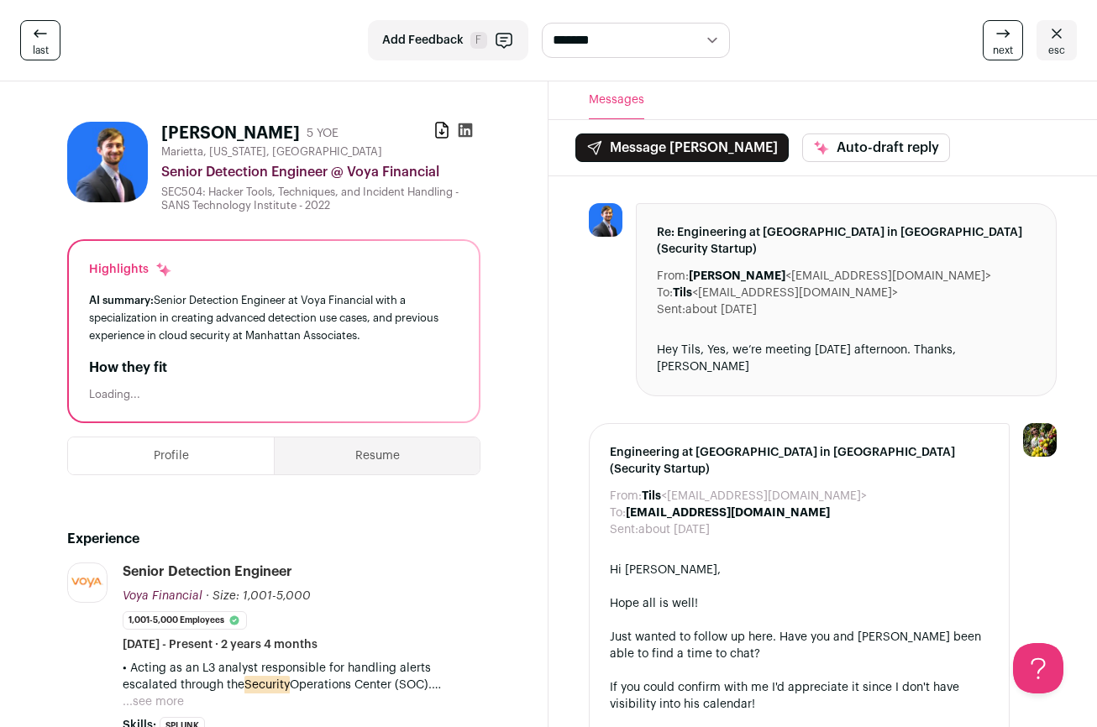
click at [1052, 42] on icon at bounding box center [1057, 34] width 20 height 20
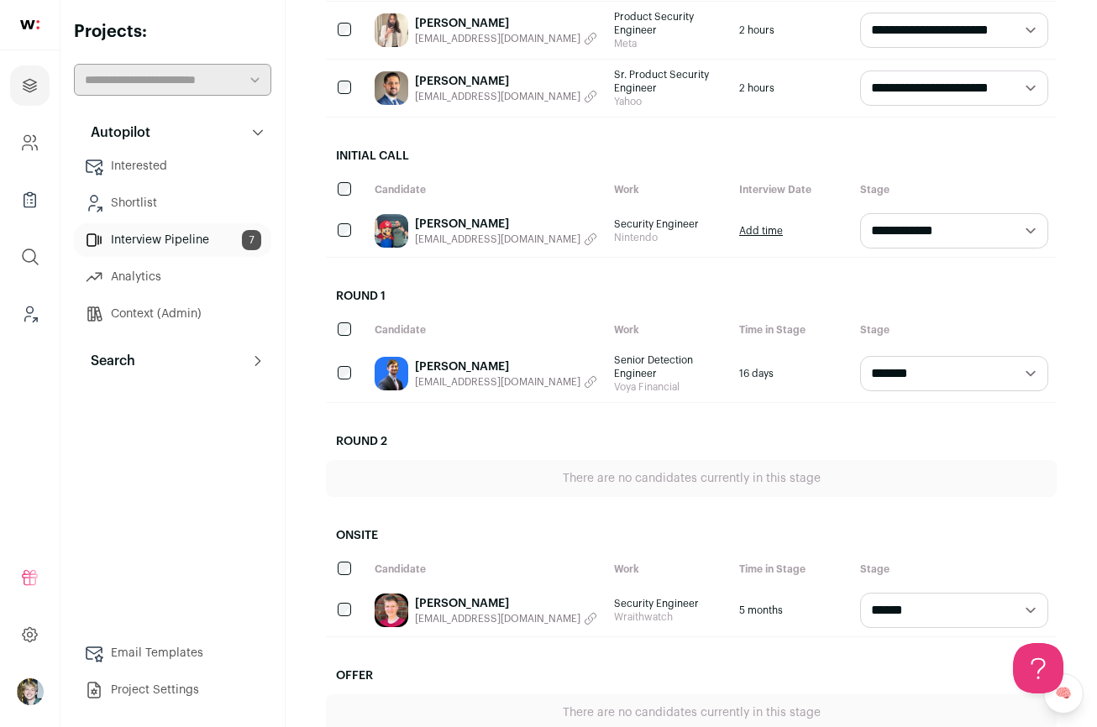
scroll to position [416, 0]
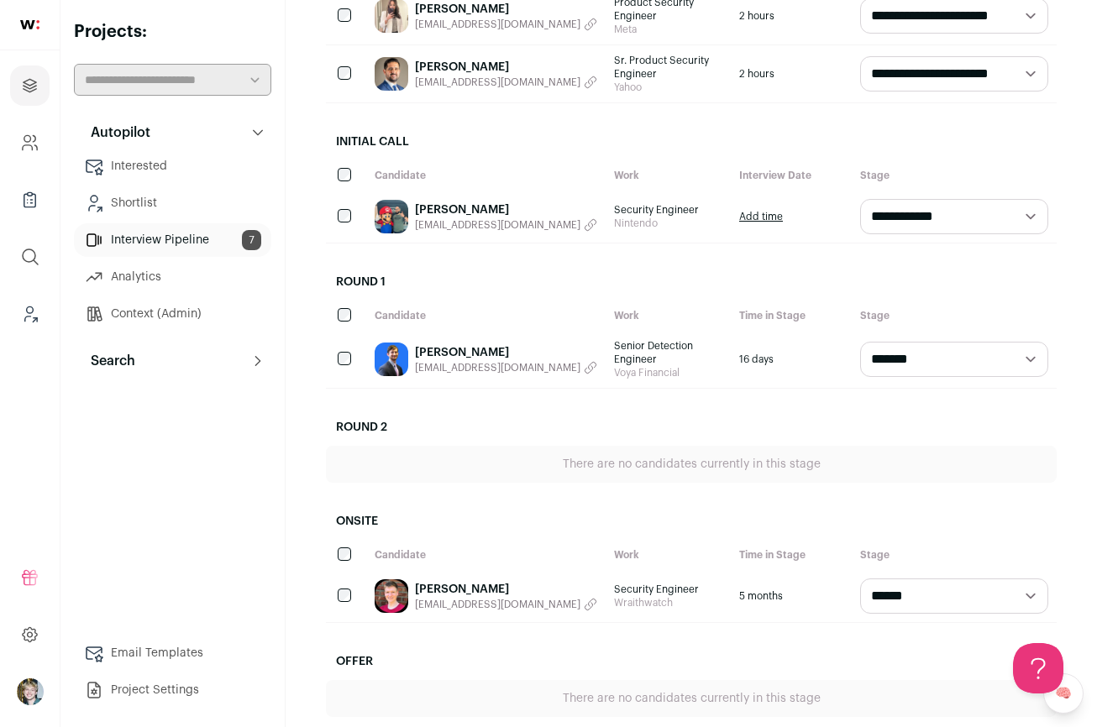
click at [441, 344] on link "[PERSON_NAME]" at bounding box center [506, 352] width 182 height 17
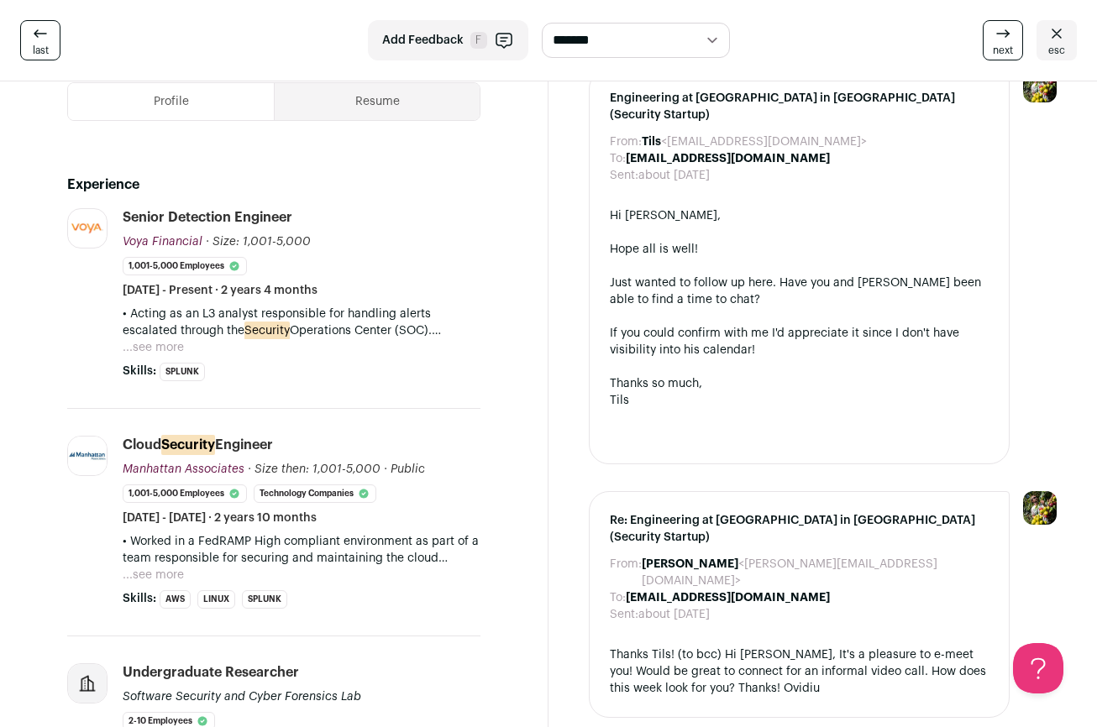
scroll to position [279, 0]
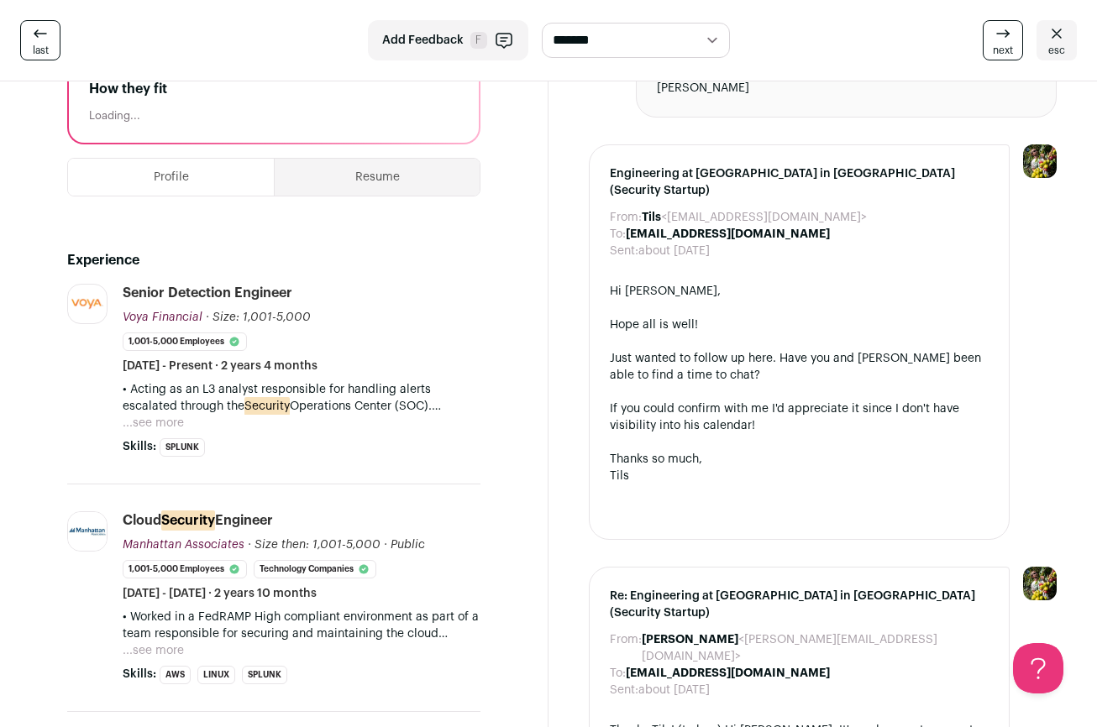
click at [166, 423] on button "...see more" at bounding box center [153, 423] width 61 height 17
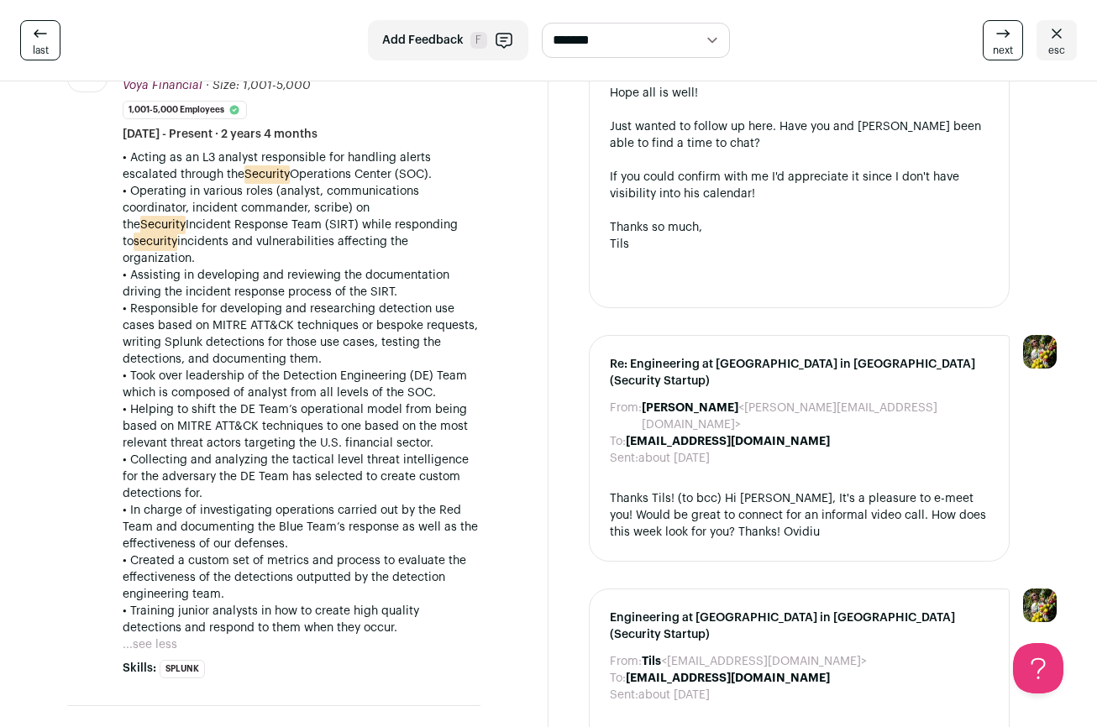
scroll to position [507, 0]
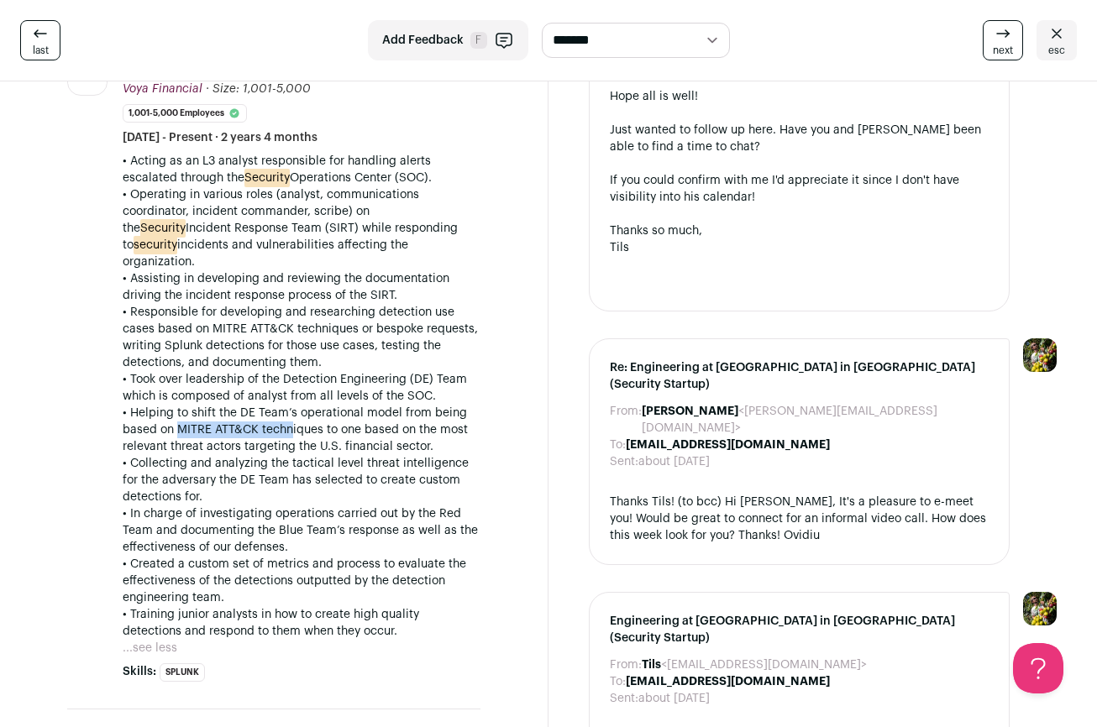
drag, startPoint x: 173, startPoint y: 412, endPoint x: 281, endPoint y: 412, distance: 108.4
click at [281, 412] on p "• Helping to shift the DE Team’s operational model from being based on MITRE AT…" at bounding box center [302, 430] width 358 height 50
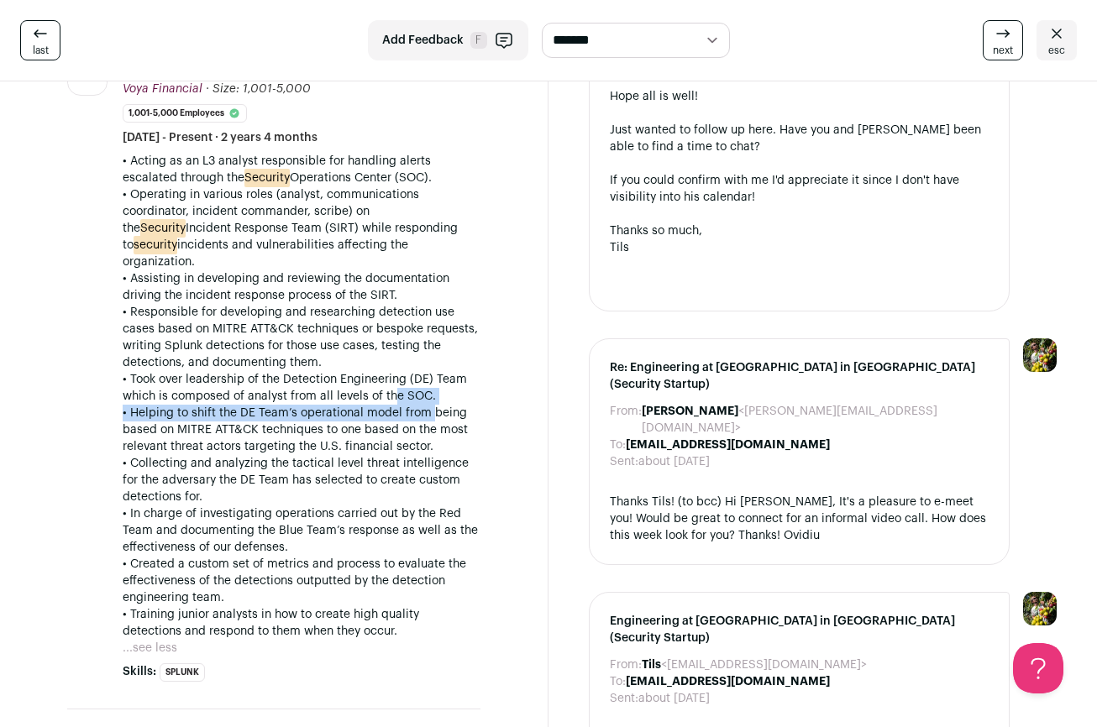
drag, startPoint x: 389, startPoint y: 385, endPoint x: 424, endPoint y: 388, distance: 35.4
click at [423, 388] on div "• Acting as an L3 analyst responsible for handling alerts escalated through the…" at bounding box center [302, 396] width 358 height 487
click at [414, 459] on p "• Collecting and analyzing the tactical level threat intelligence for the adver…" at bounding box center [302, 480] width 358 height 50
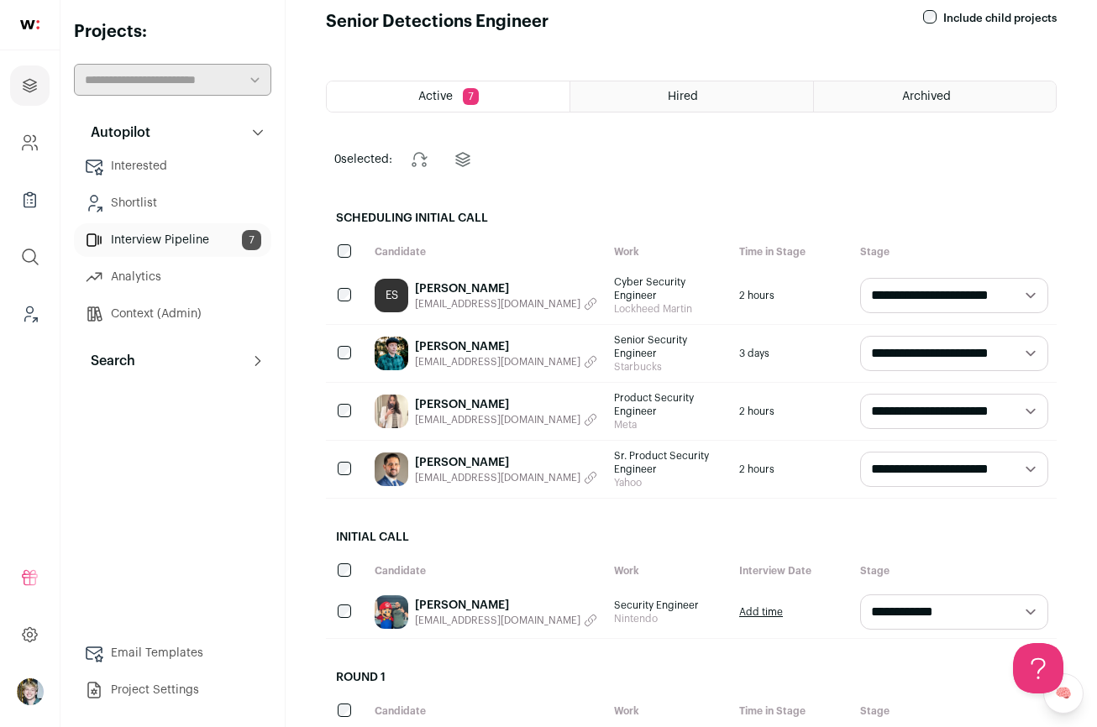
scroll to position [416, 0]
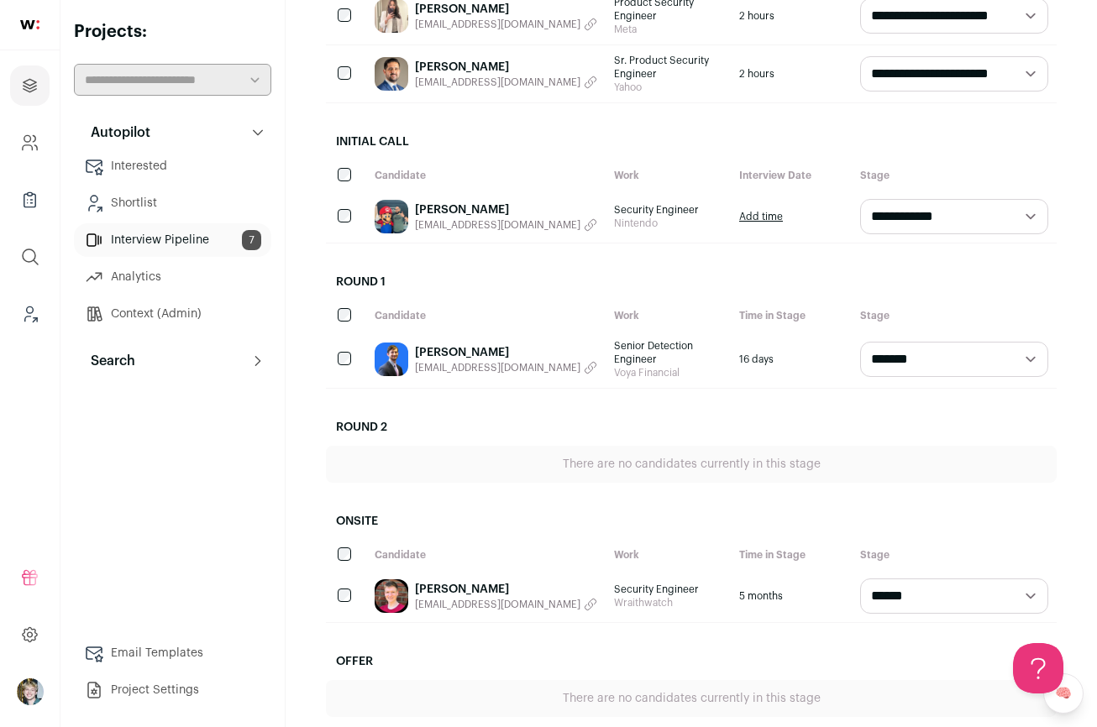
click at [431, 581] on link "[PERSON_NAME]" at bounding box center [506, 589] width 182 height 17
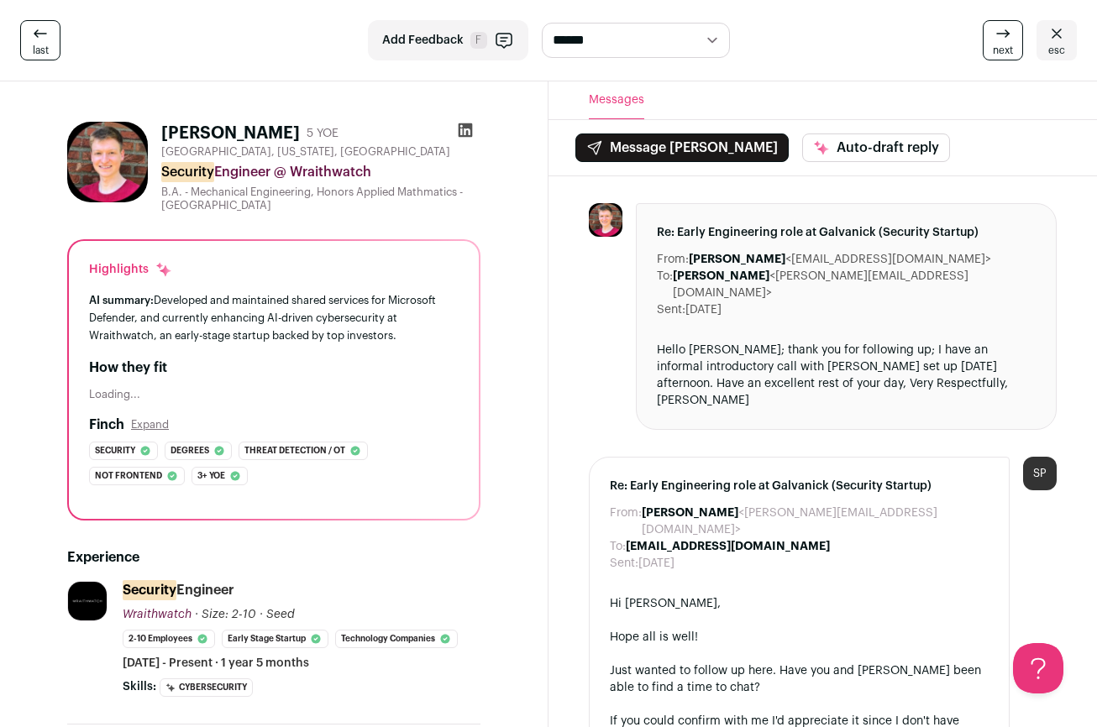
click at [1047, 32] on icon at bounding box center [1057, 34] width 20 height 20
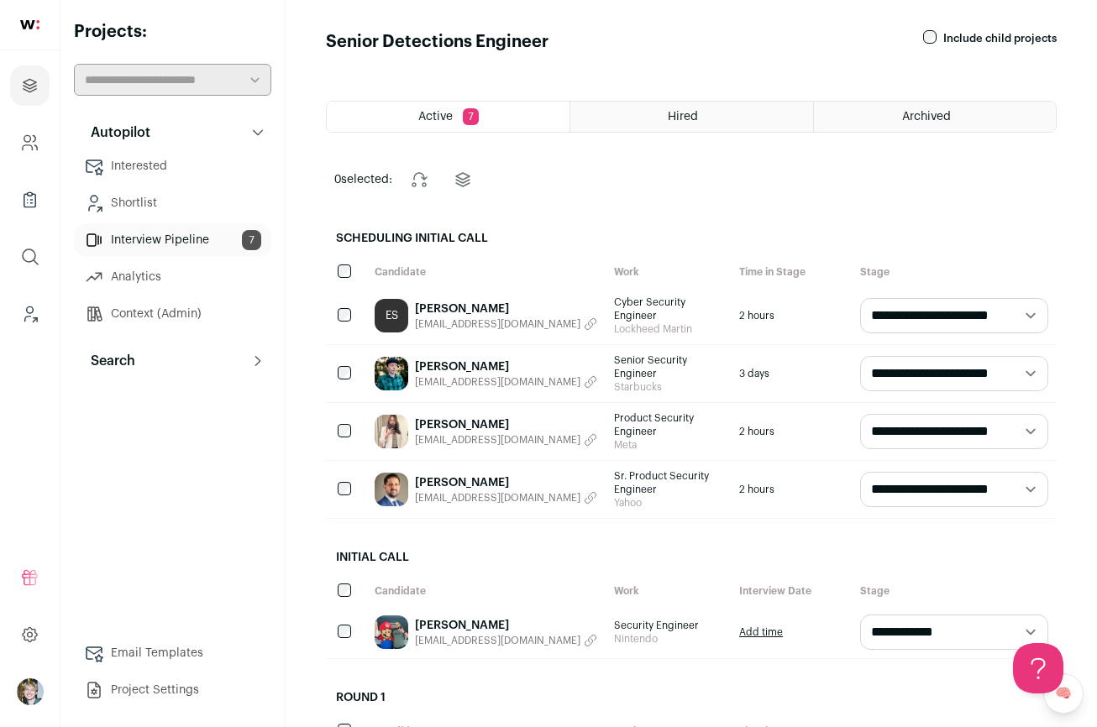
scroll to position [416, 0]
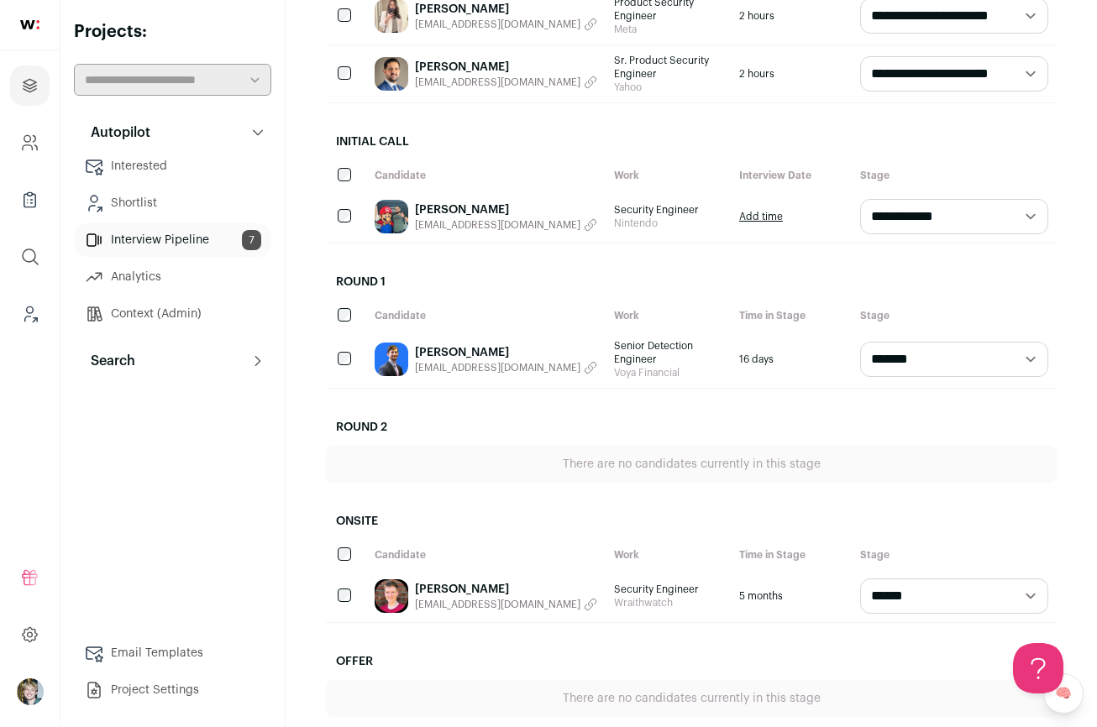
click at [991, 579] on select "**********" at bounding box center [954, 596] width 188 height 35
select select "********"
click at [860, 579] on select "**********" at bounding box center [954, 596] width 188 height 35
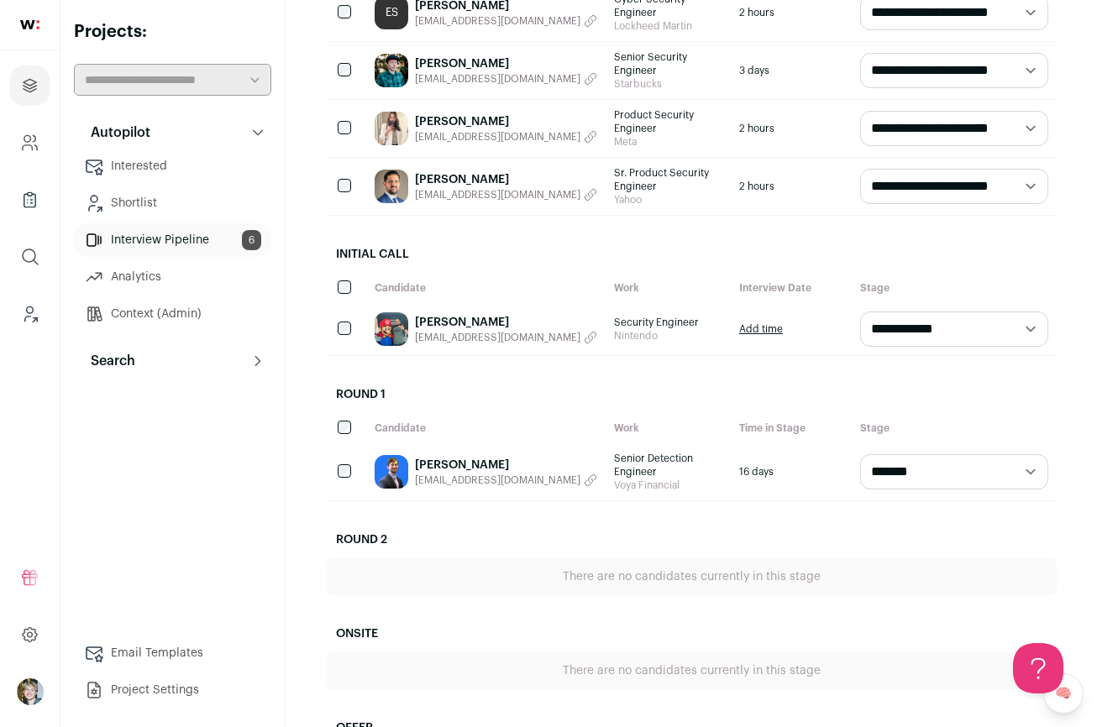
scroll to position [224, 0]
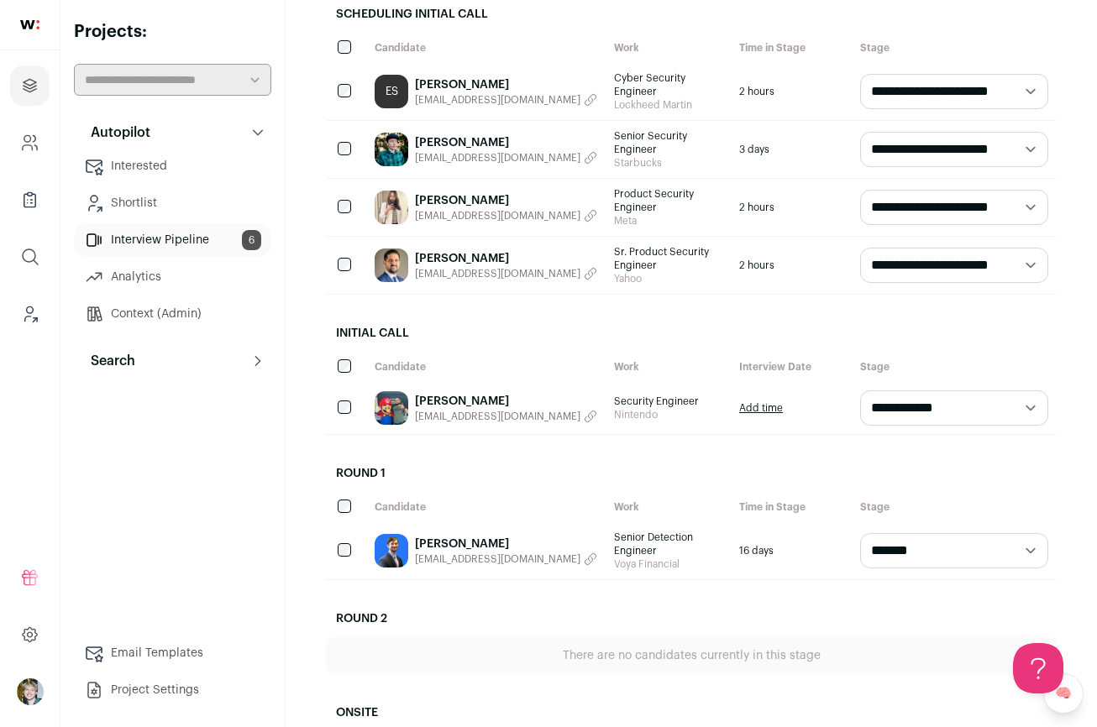
click at [949, 135] on select "**********" at bounding box center [954, 149] width 188 height 35
select select "**********"
click at [860, 132] on select "**********" at bounding box center [954, 149] width 188 height 35
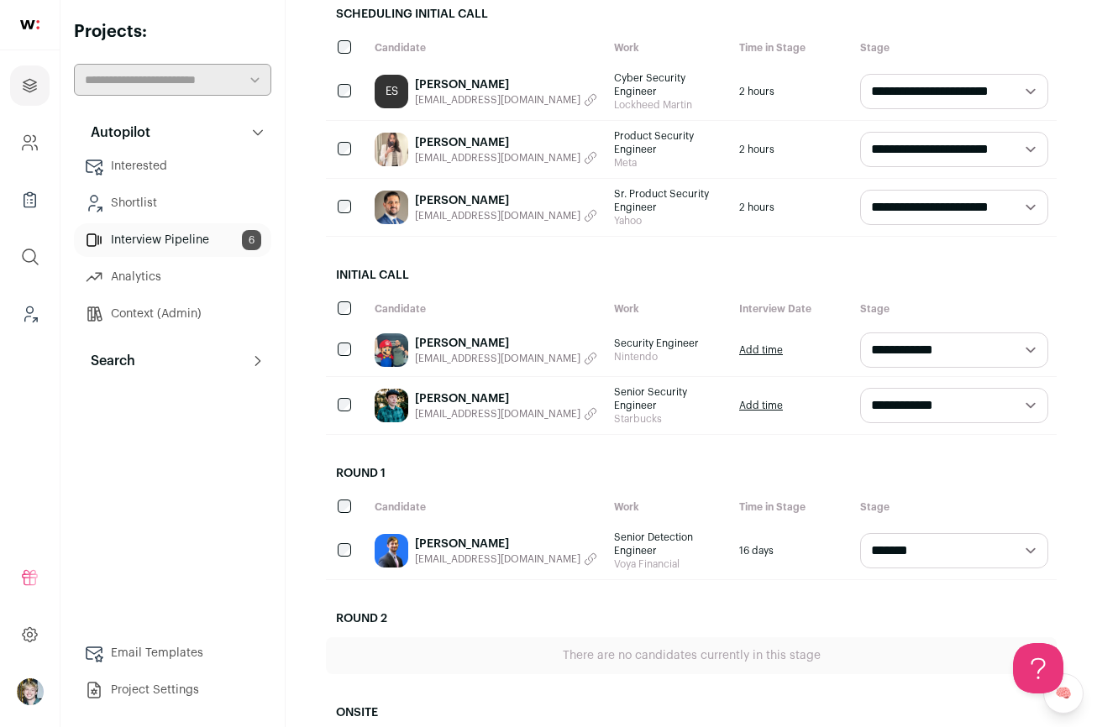
scroll to position [0, 0]
click at [759, 399] on link "Add time" at bounding box center [761, 405] width 44 height 13
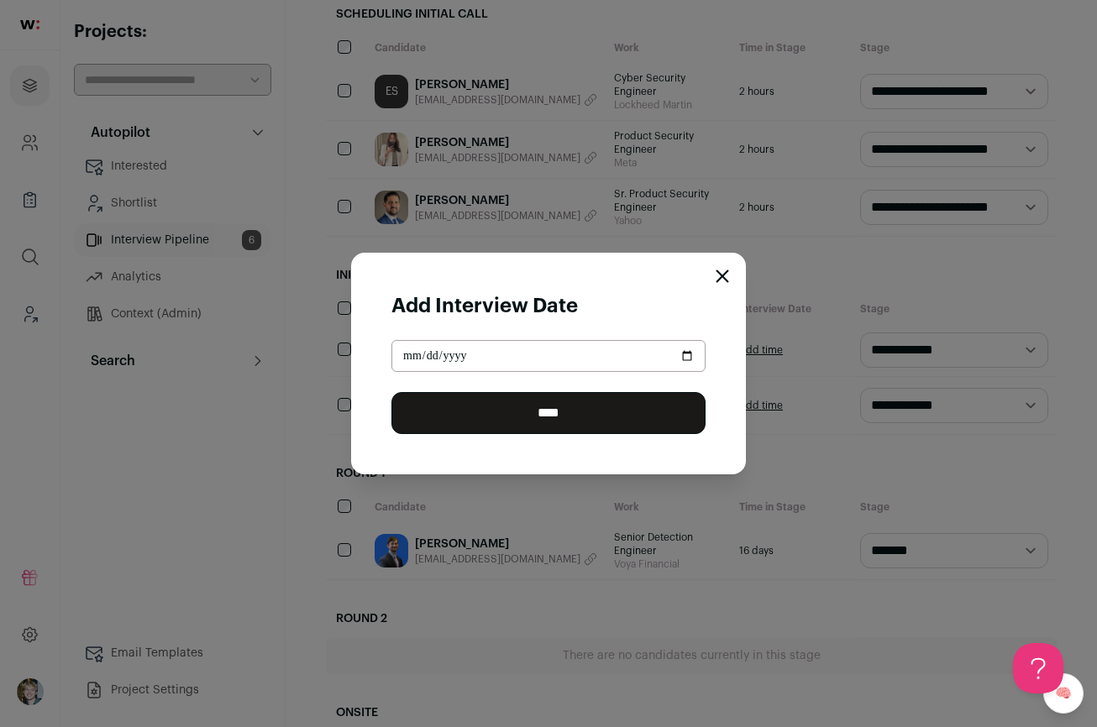
click at [687, 349] on input "Close modal via background" at bounding box center [548, 356] width 314 height 32
type input "**********"
click at [599, 407] on input "****" at bounding box center [548, 413] width 314 height 42
